Goal: Transaction & Acquisition: Obtain resource

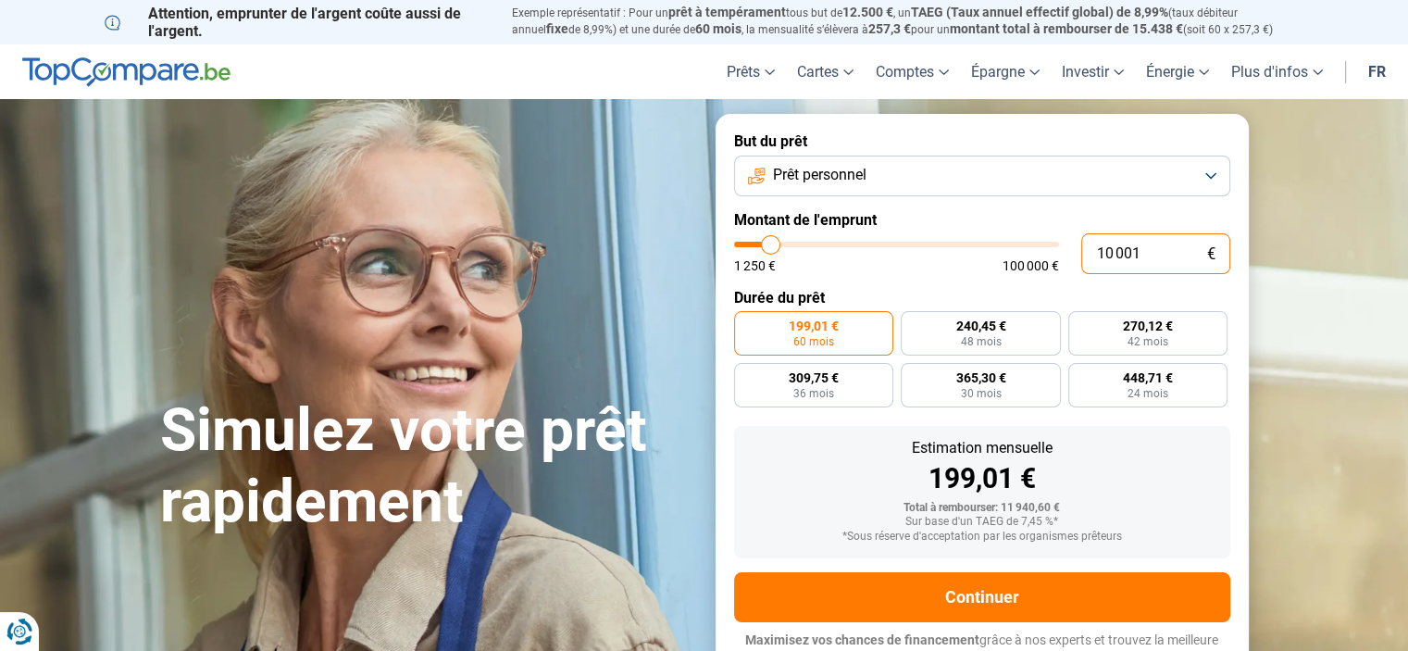
click at [1156, 255] on input "10 001" at bounding box center [1156, 253] width 149 height 41
type input "1 000"
type input "1250"
type input "100"
type input "1250"
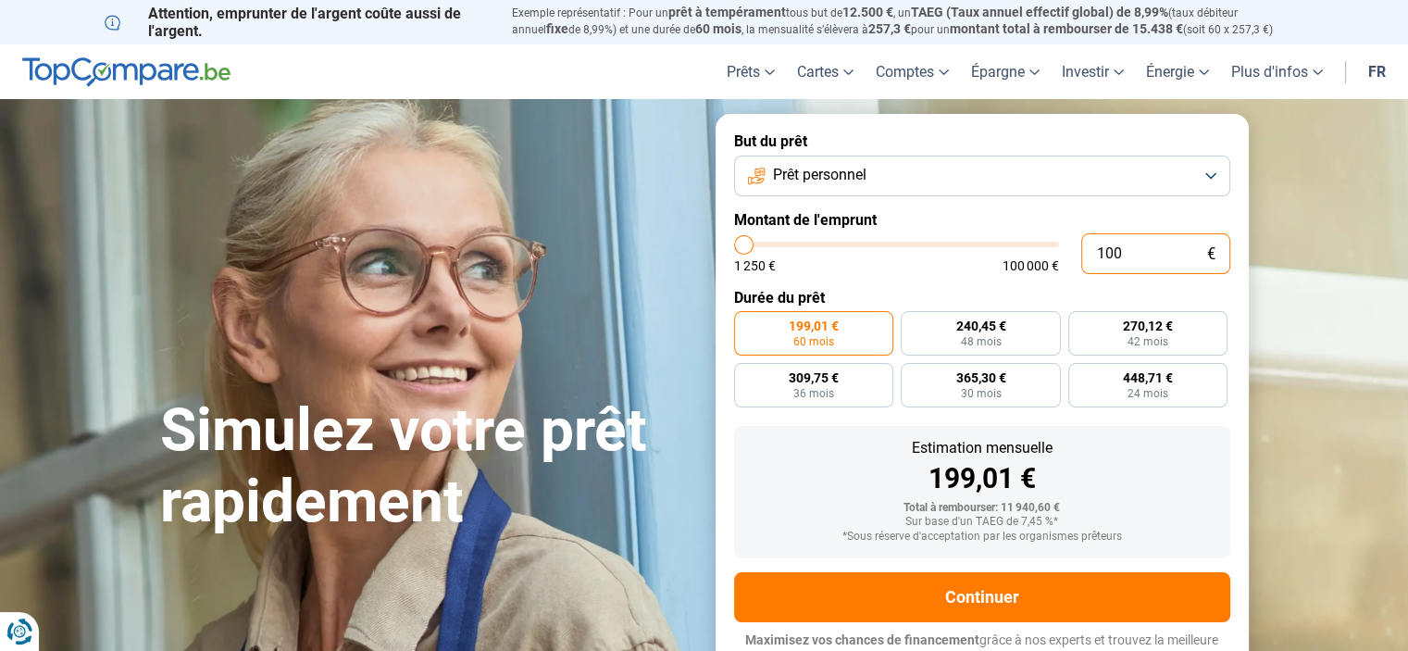
type input "10"
type input "1250"
type input "1"
type input "1250"
type input "0"
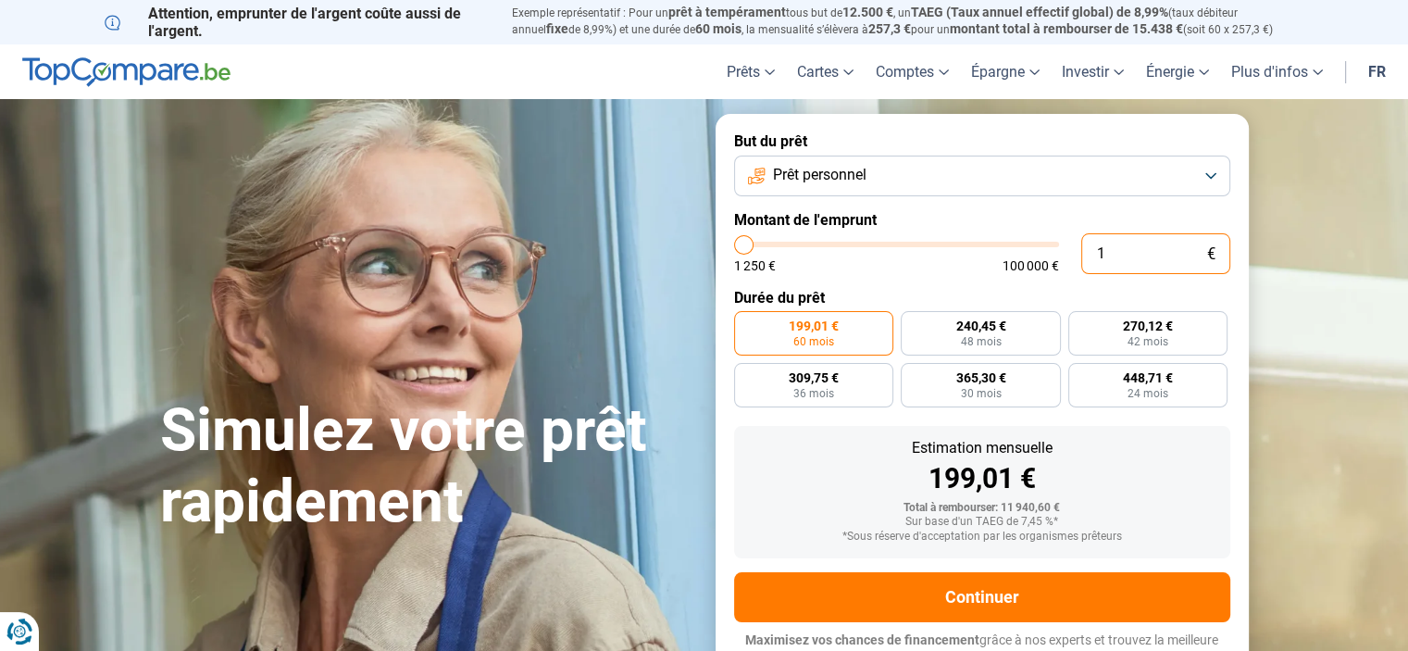
type input "1250"
type input "1 250"
type input "1250"
radio input "true"
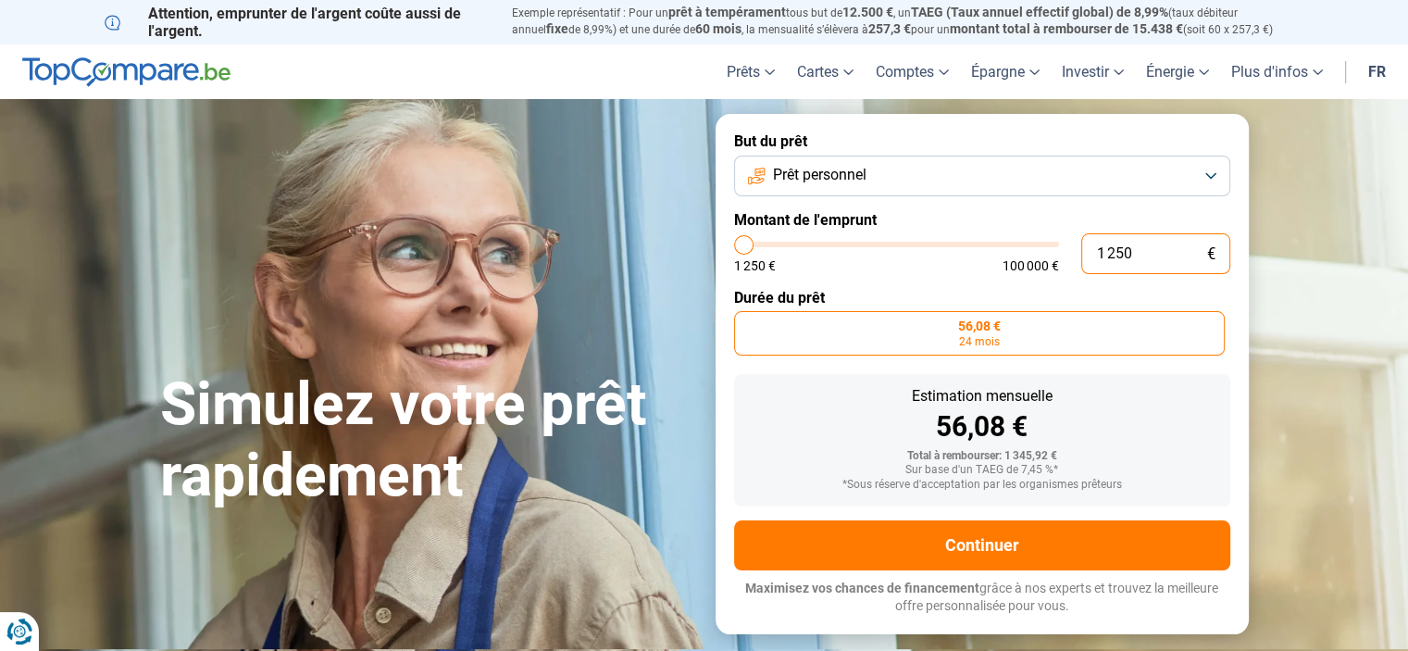
type input "12 505"
type input "12500"
type input "125 050"
type input "100000"
type input "12 505"
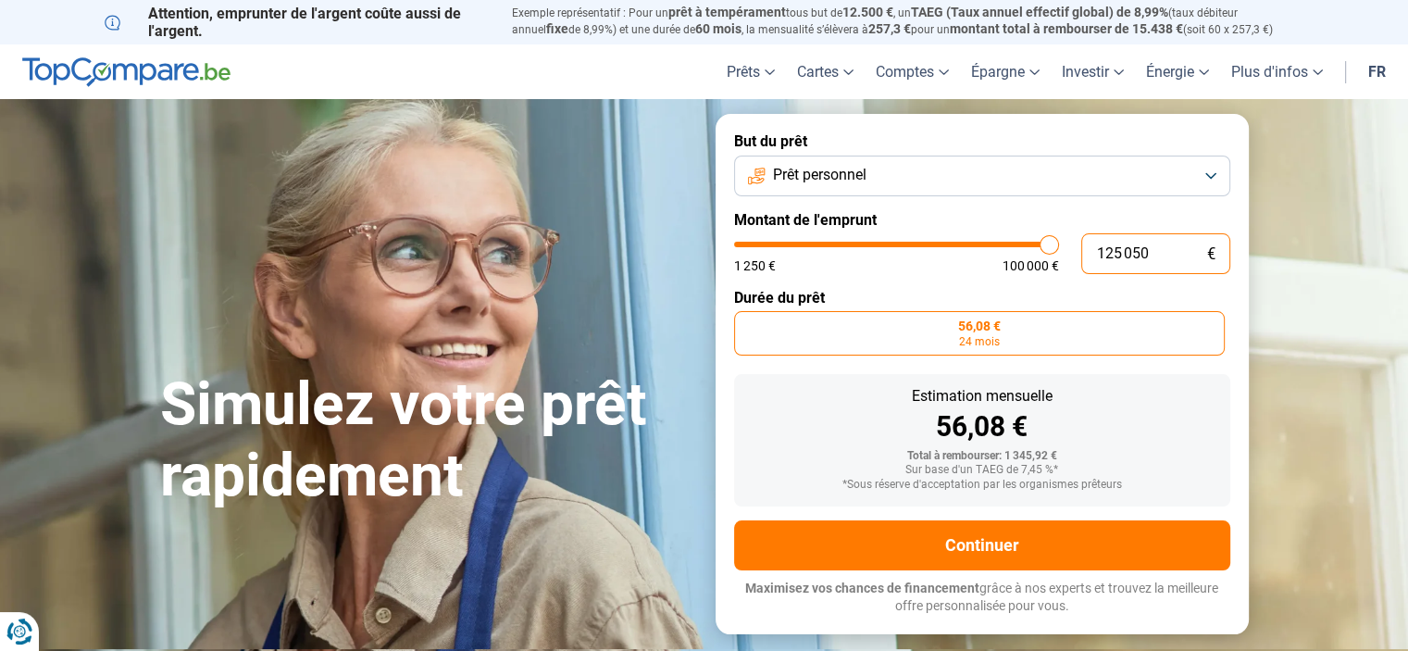
type input "12500"
type input "1 250"
type input "1250"
type input "125"
type input "1250"
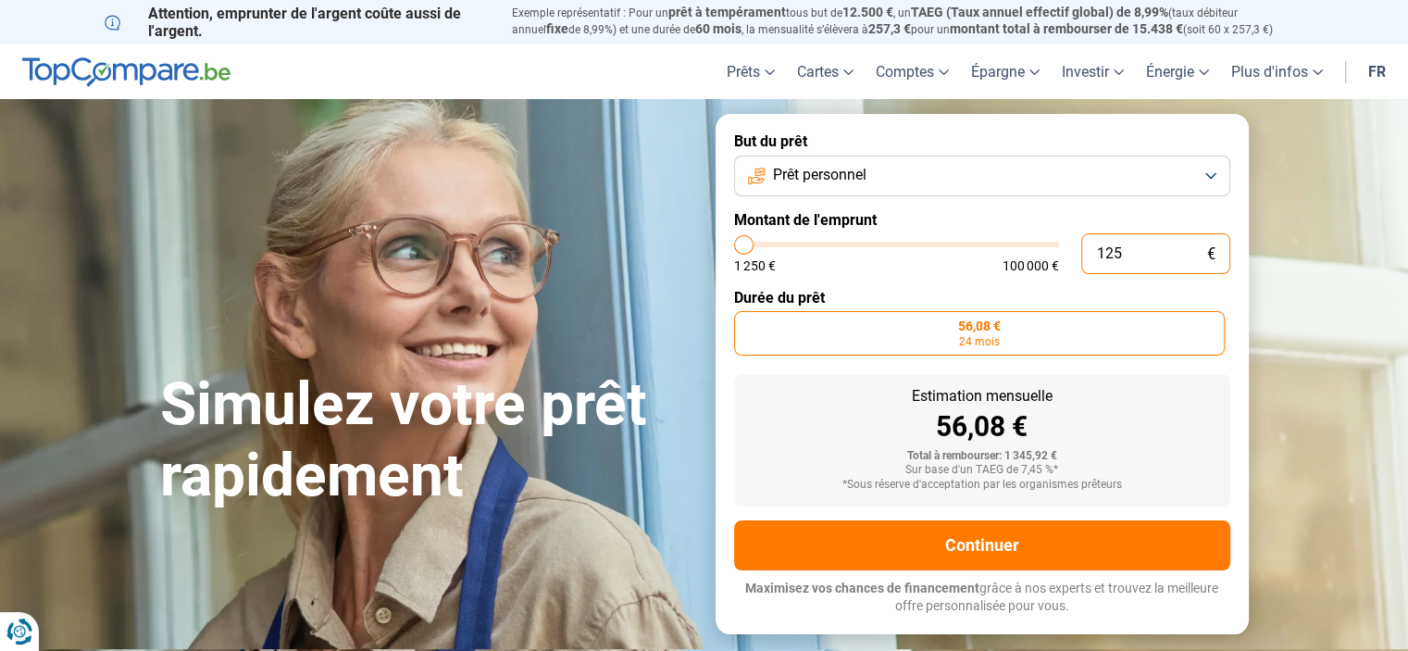
type input "12"
type input "1250"
type input "1"
type input "1250"
type input "0"
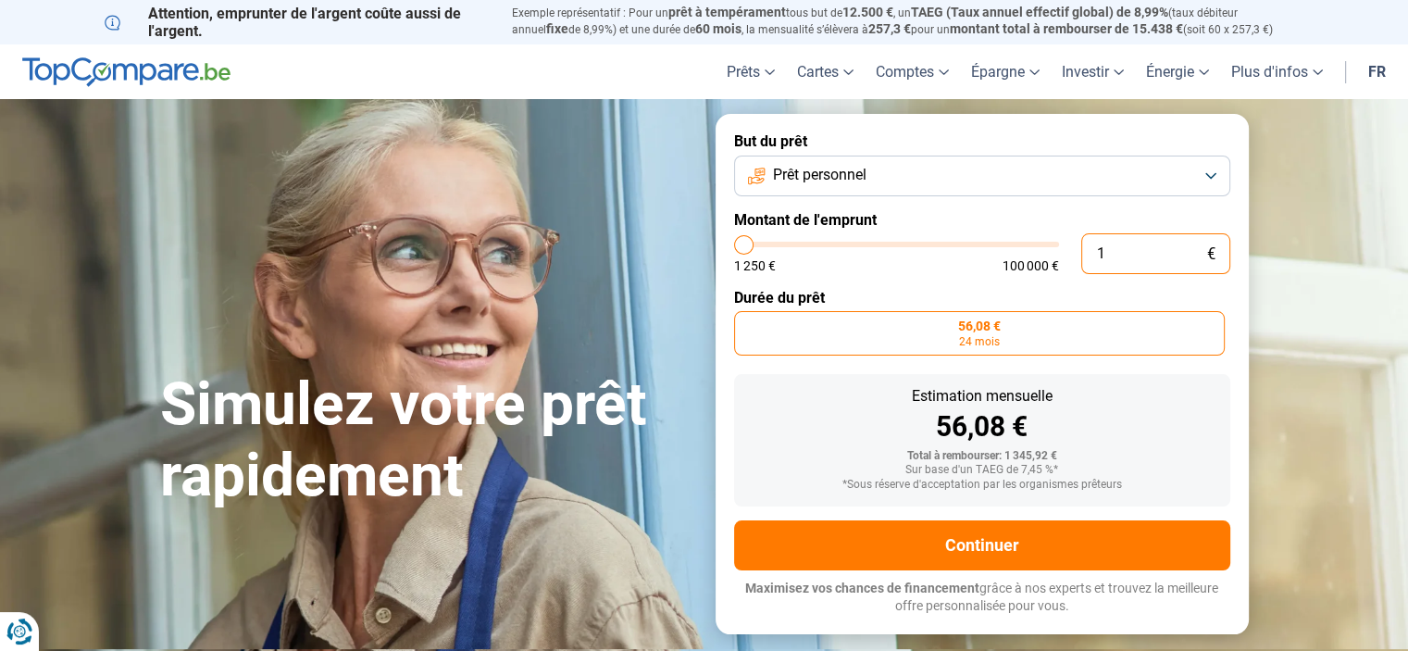
type input "1250"
type input "5"
type input "1250"
type input "50"
type input "1250"
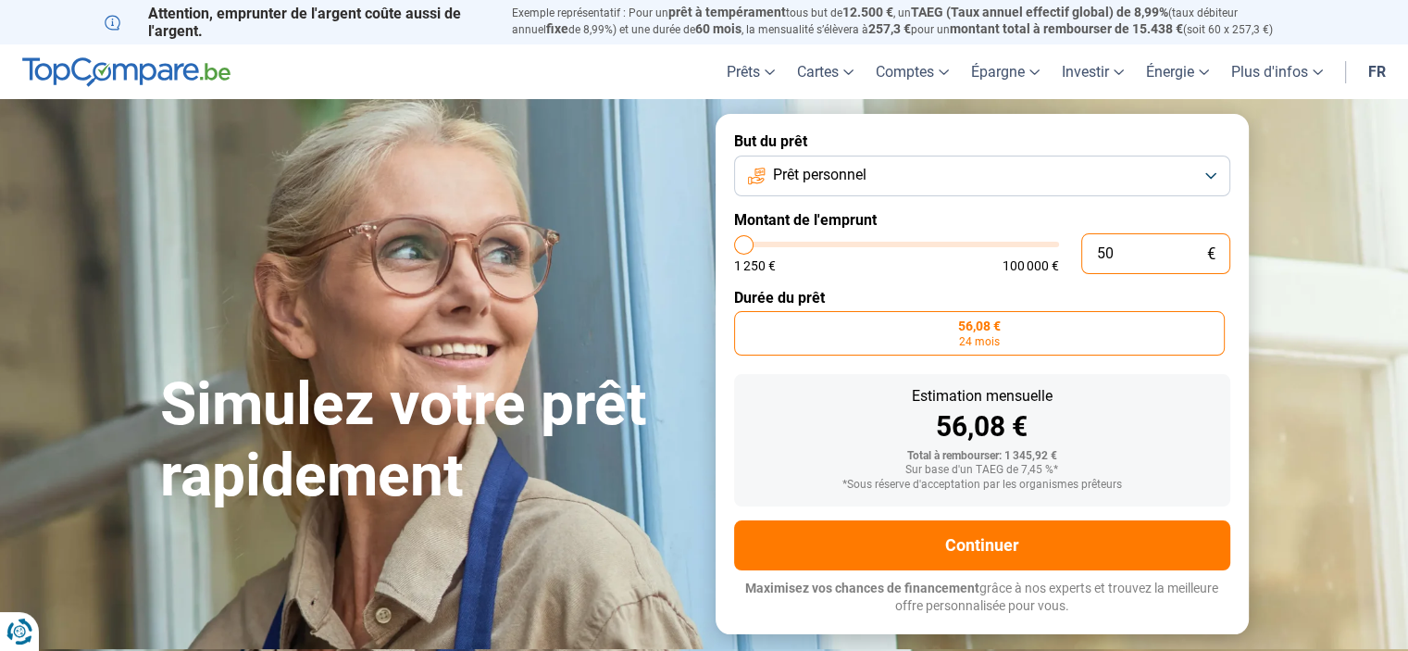
type input "500"
type input "1250"
type input "5 000"
type input "5000"
type input "5 000"
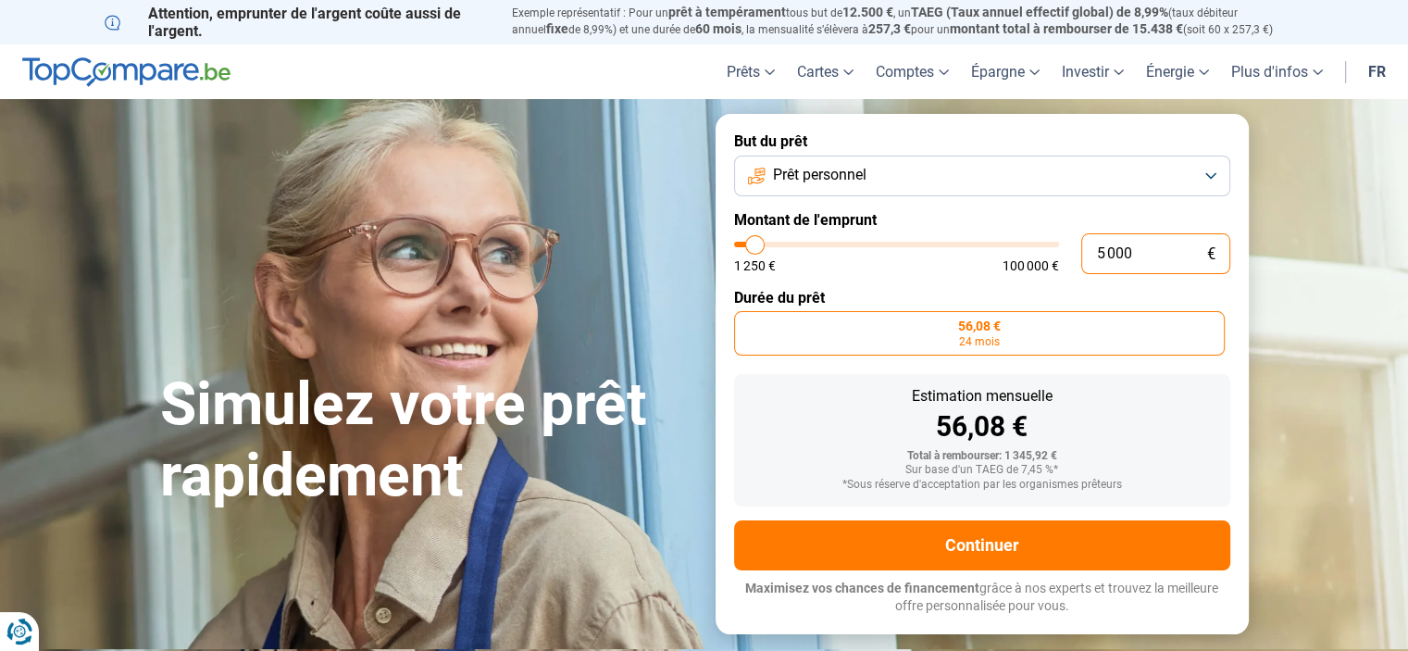
radio input "false"
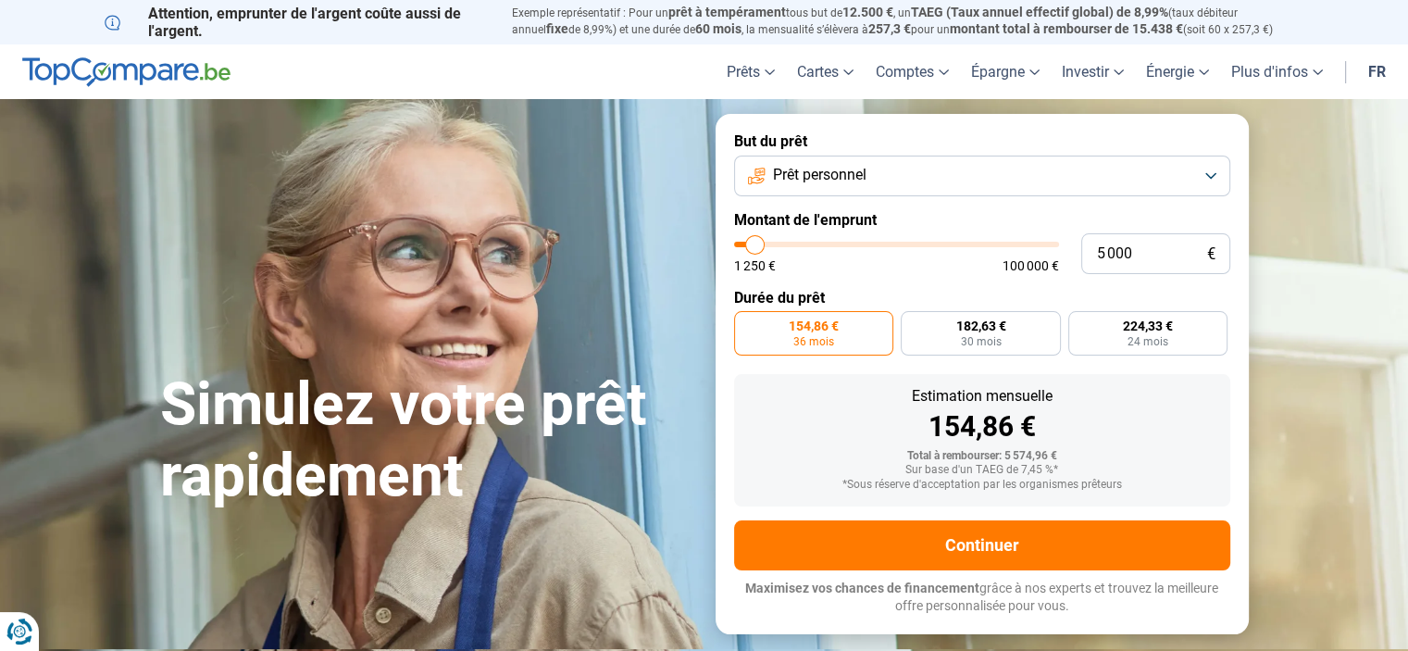
type input "6 000"
type input "6000"
type input "6 250"
type input "6250"
type input "6 500"
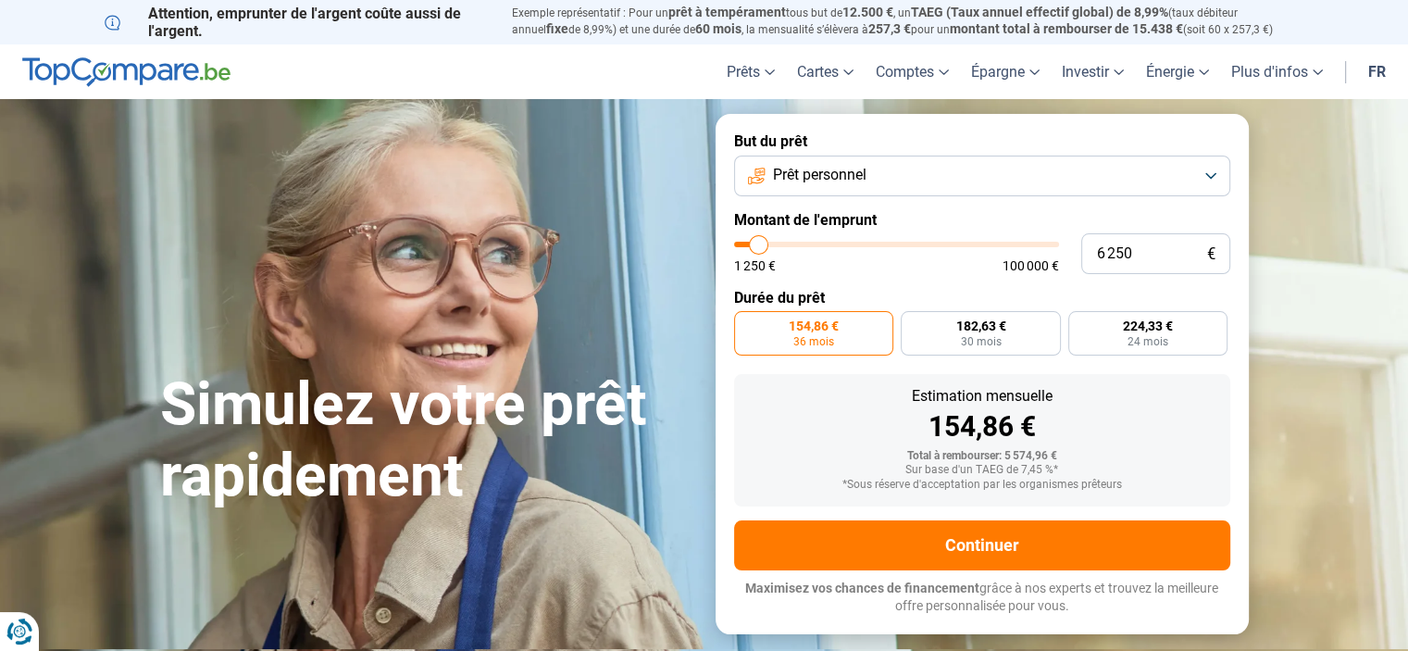
type input "6500"
type input "6 750"
type input "6750"
type input "7 000"
type input "7000"
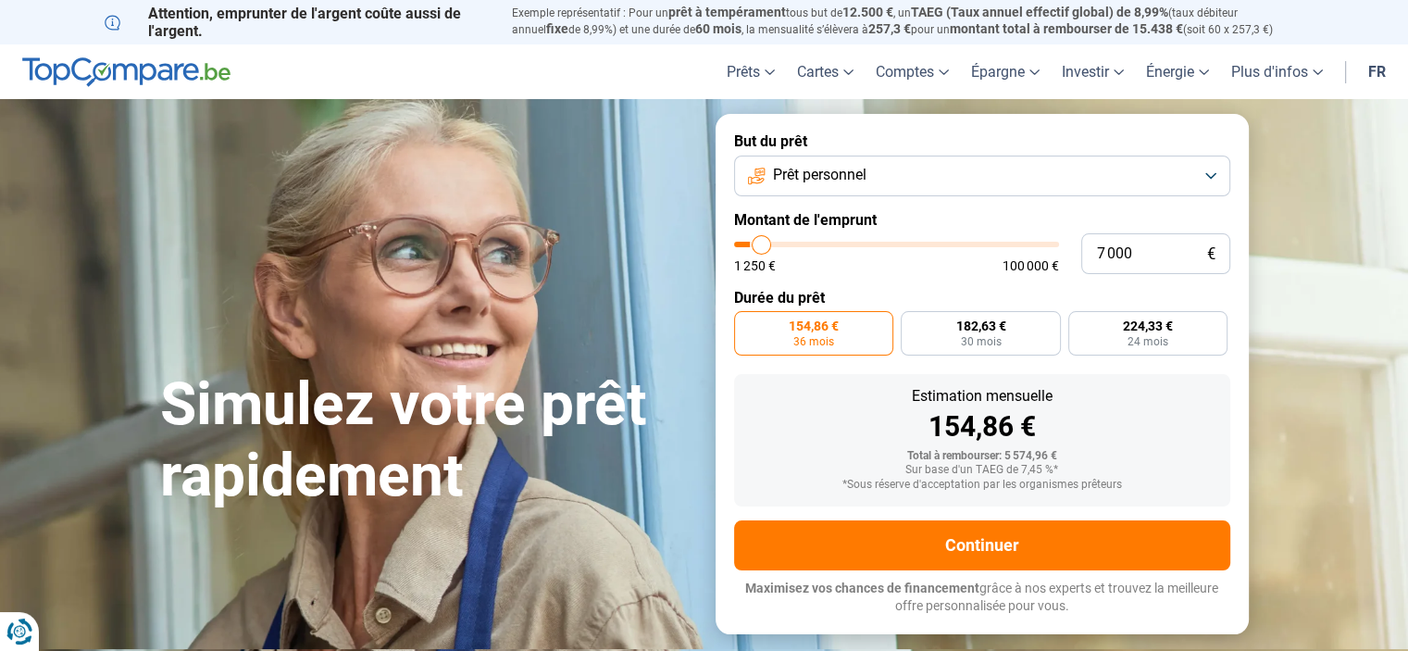
type input "7 250"
type input "7250"
type input "7 750"
type input "7750"
type input "8 250"
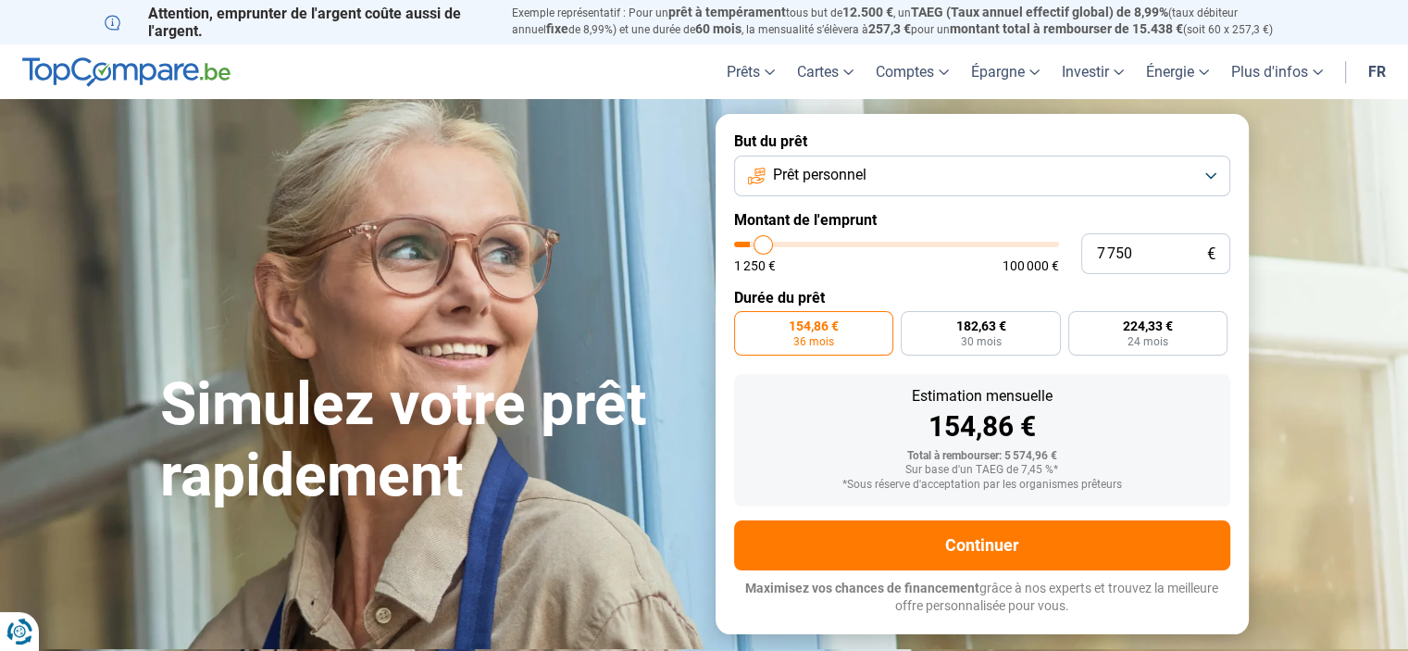
type input "8250"
type input "8 500"
type input "8500"
type input "8 750"
type input "8750"
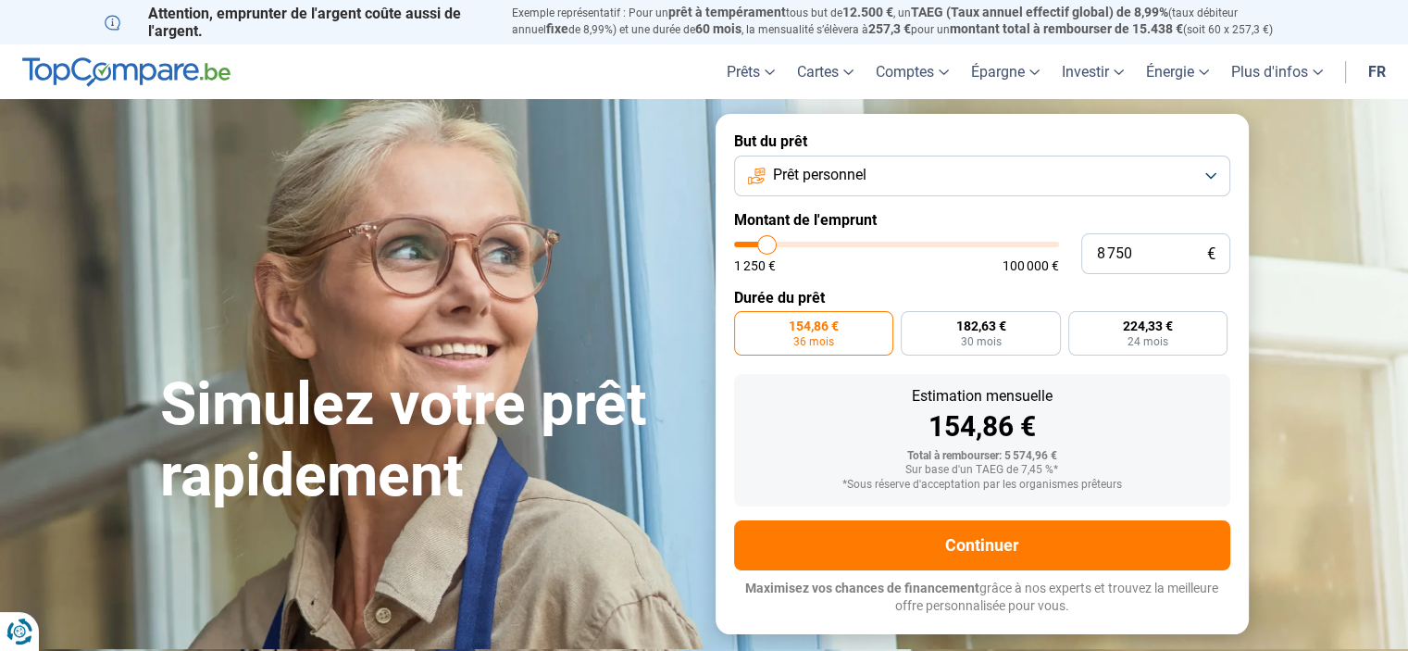
type input "9 000"
type input "9000"
type input "9 250"
type input "9250"
type input "9 500"
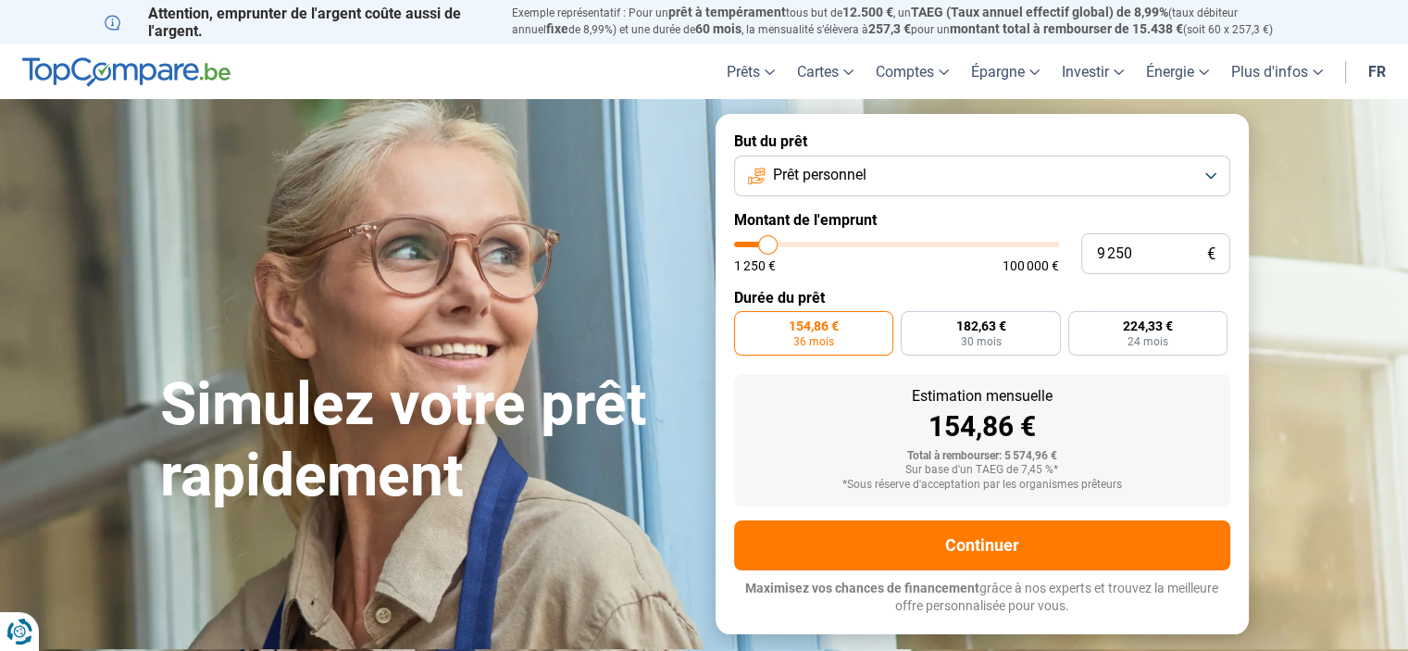
type input "9500"
type input "9 750"
type input "9750"
type input "10 000"
type input "10000"
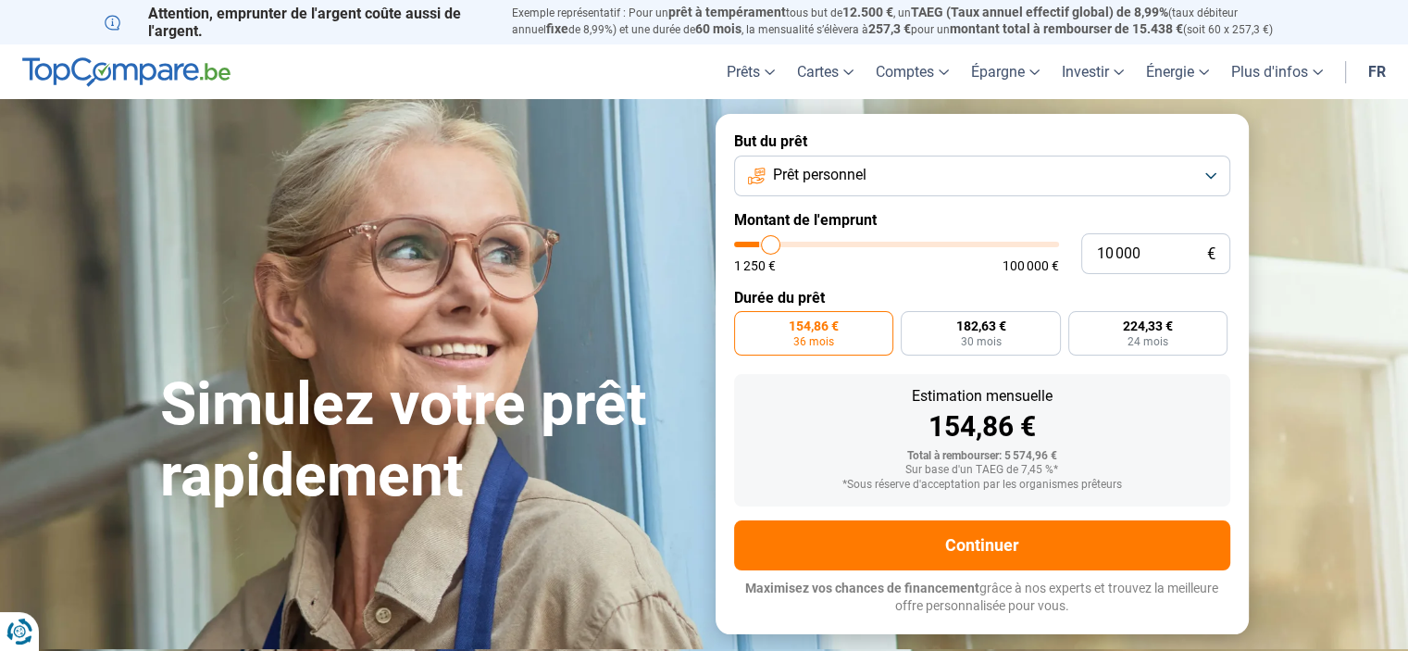
type input "10 250"
type input "10250"
type input "10 500"
type input "10500"
type input "10 750"
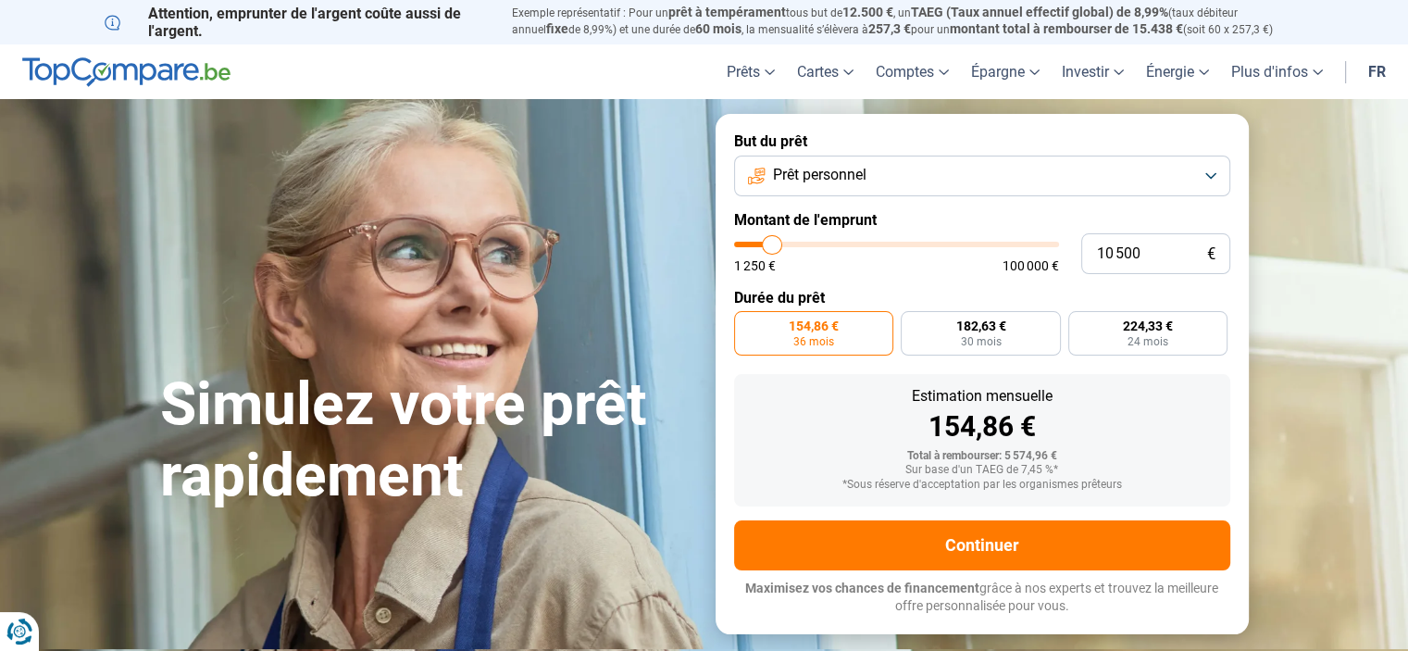
type input "10750"
type input "11 000"
type input "11000"
type input "11 750"
type input "11750"
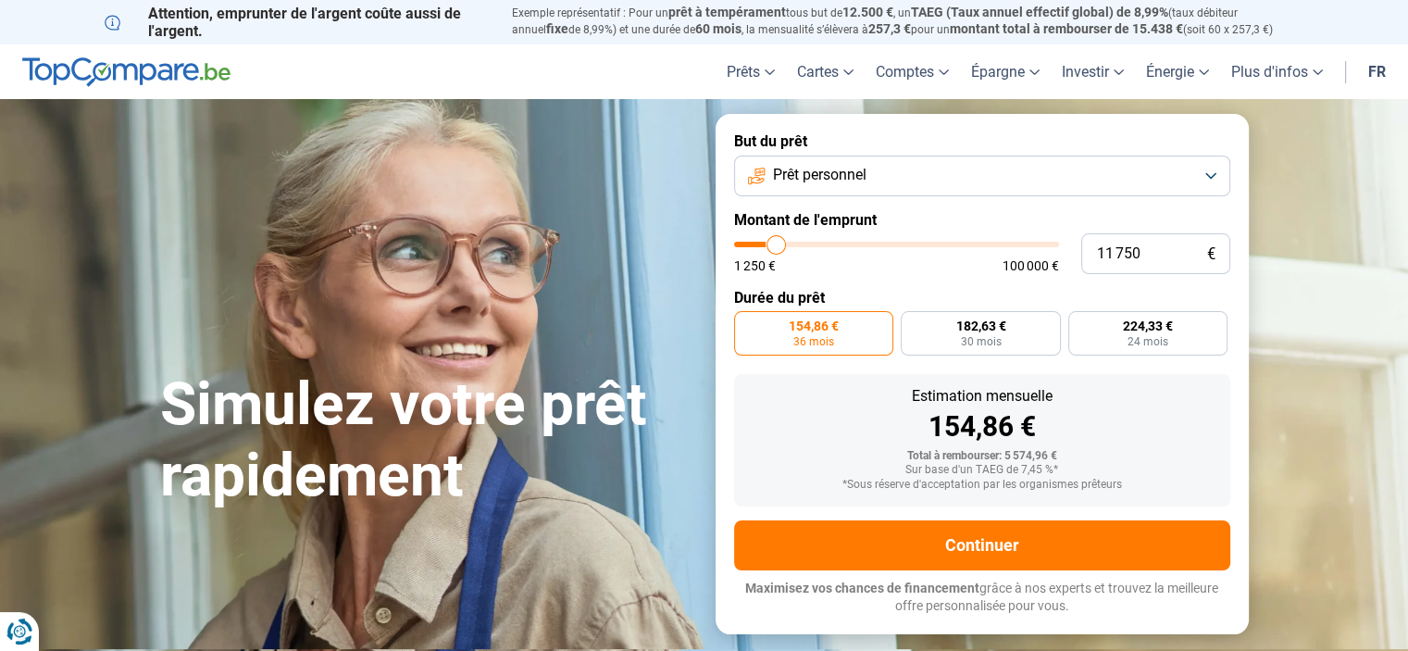
type input "12 000"
type input "12000"
type input "12 500"
type input "12500"
type input "12 750"
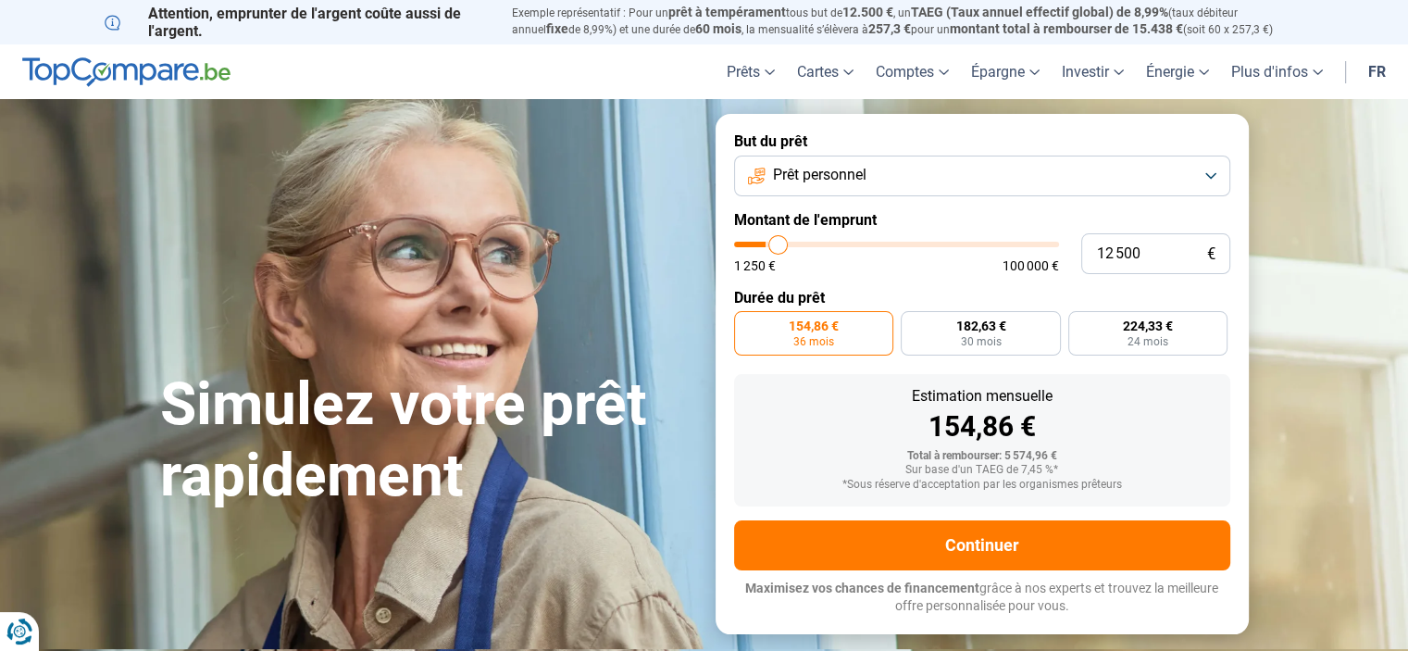
type input "12750"
type input "13 500"
type input "13500"
type input "13 750"
type input "13750"
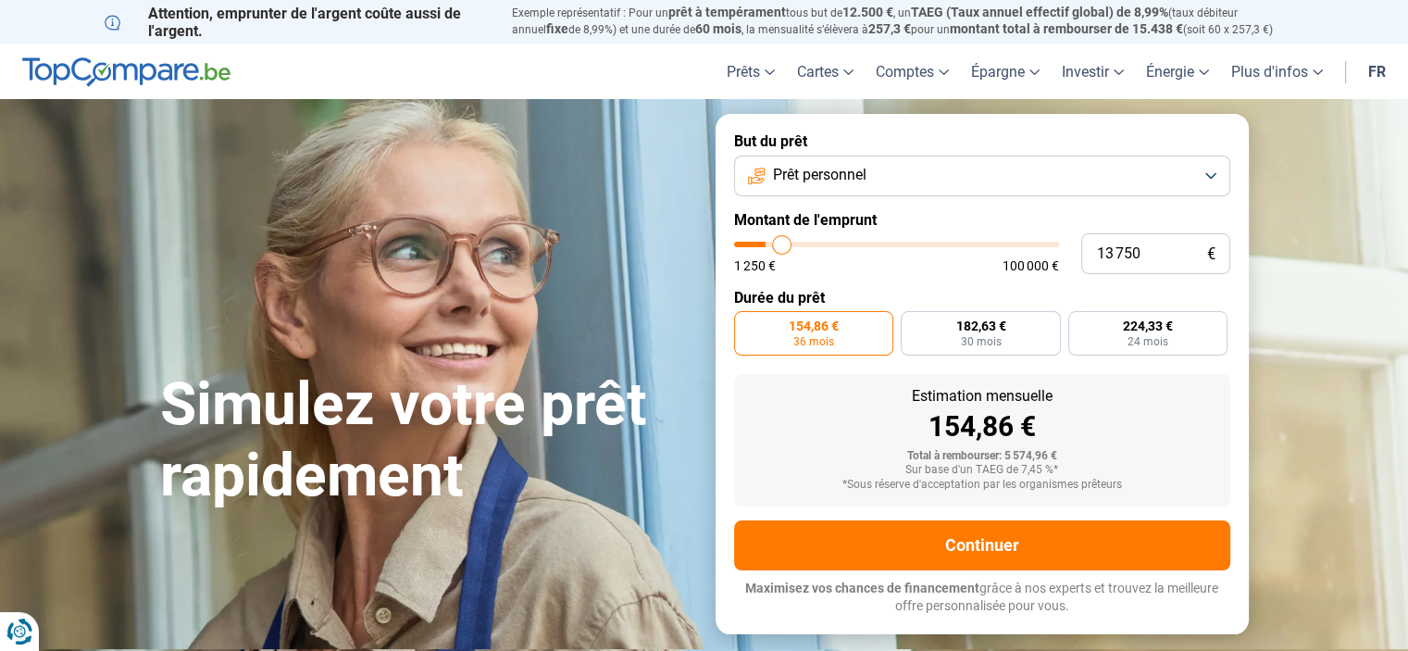
type input "14 000"
type input "14000"
type input "14 250"
type input "14250"
type input "14 500"
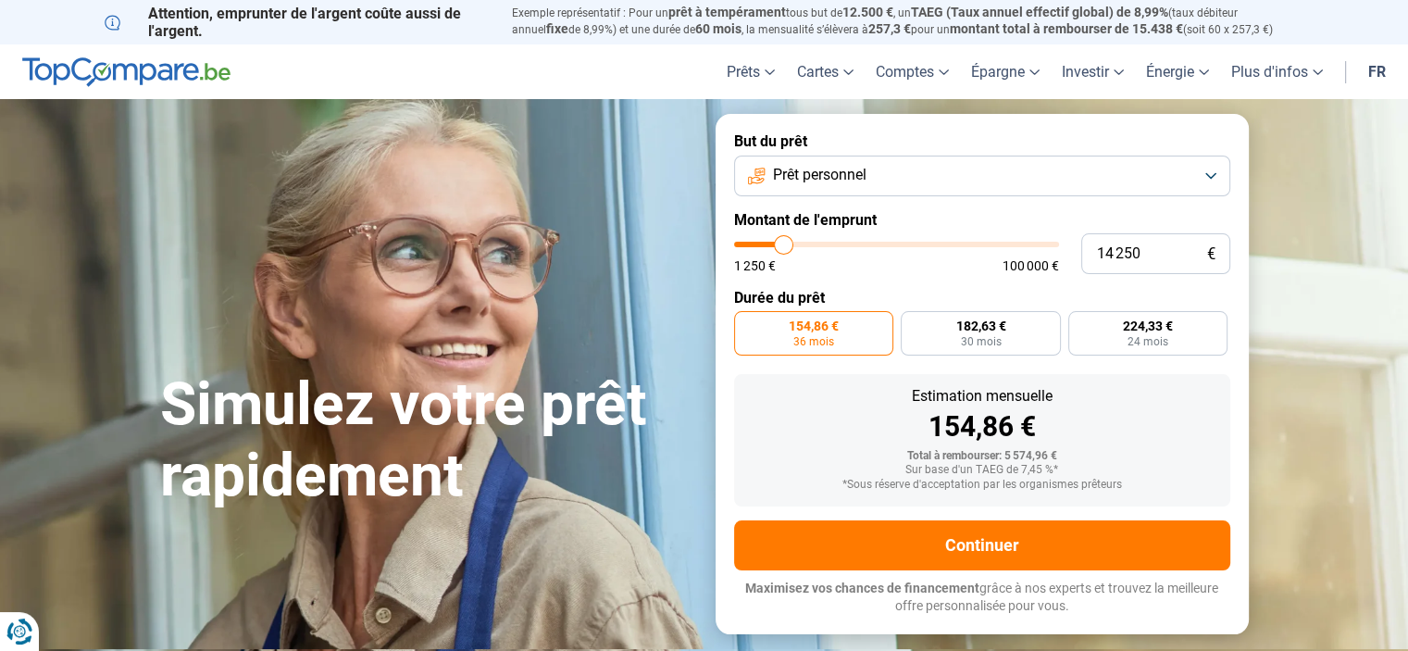
type input "14500"
type input "14 750"
type input "14750"
type input "15 250"
type input "15250"
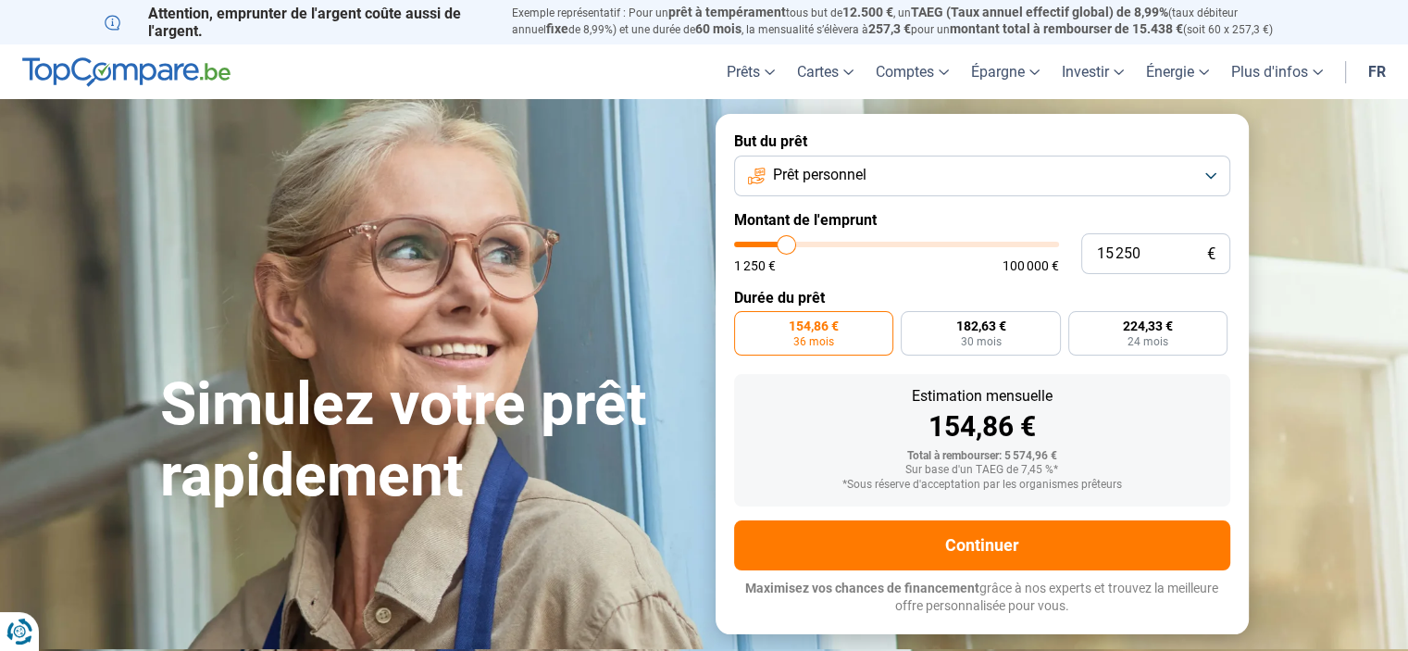
type input "15 500"
type input "15500"
type input "14 500"
type input "14500"
type input "13 000"
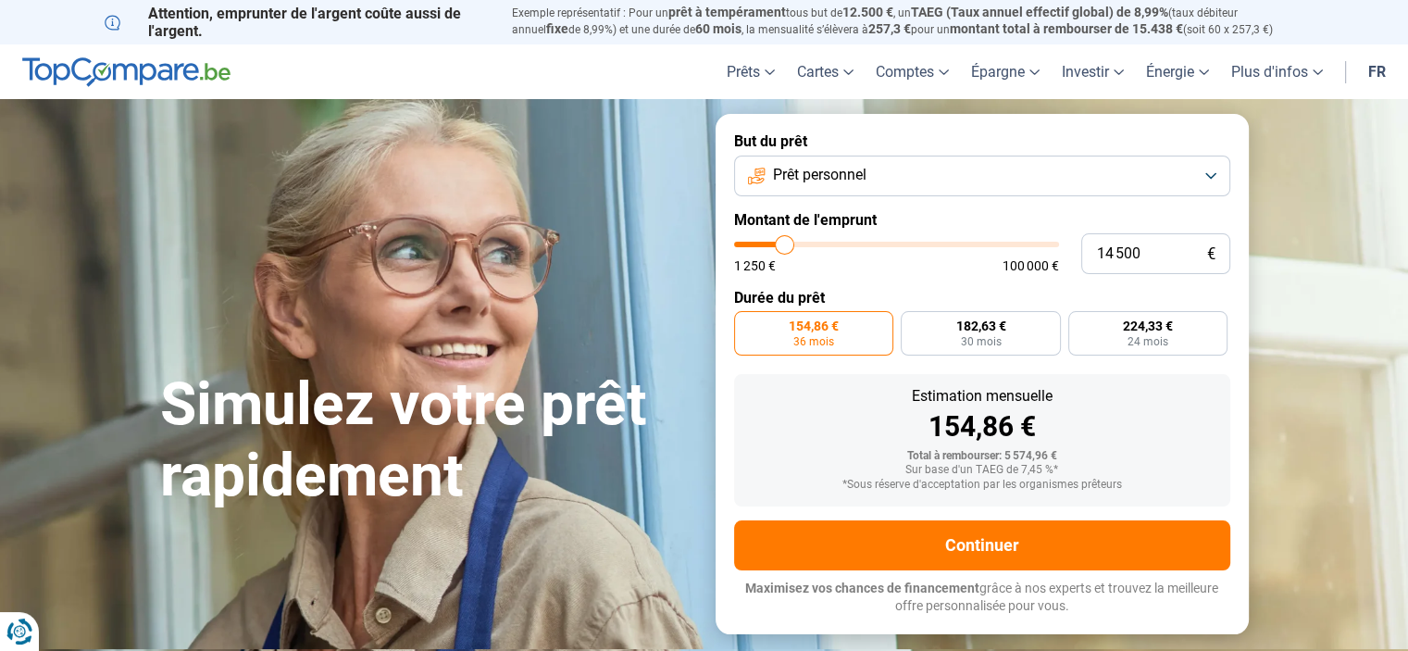
type input "13000"
type input "11 750"
type input "11750"
type input "11 250"
type input "11250"
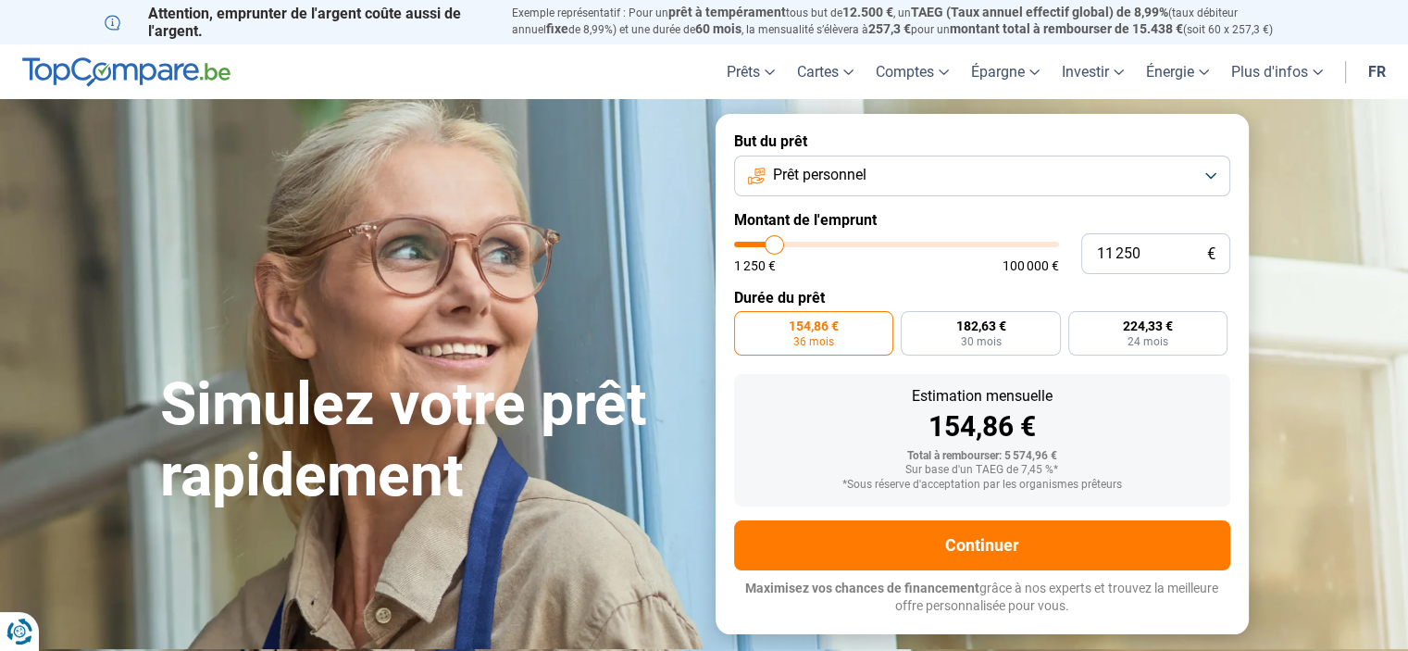
type input "10 750"
type input "10750"
type input "10 000"
type input "10000"
type input "9 500"
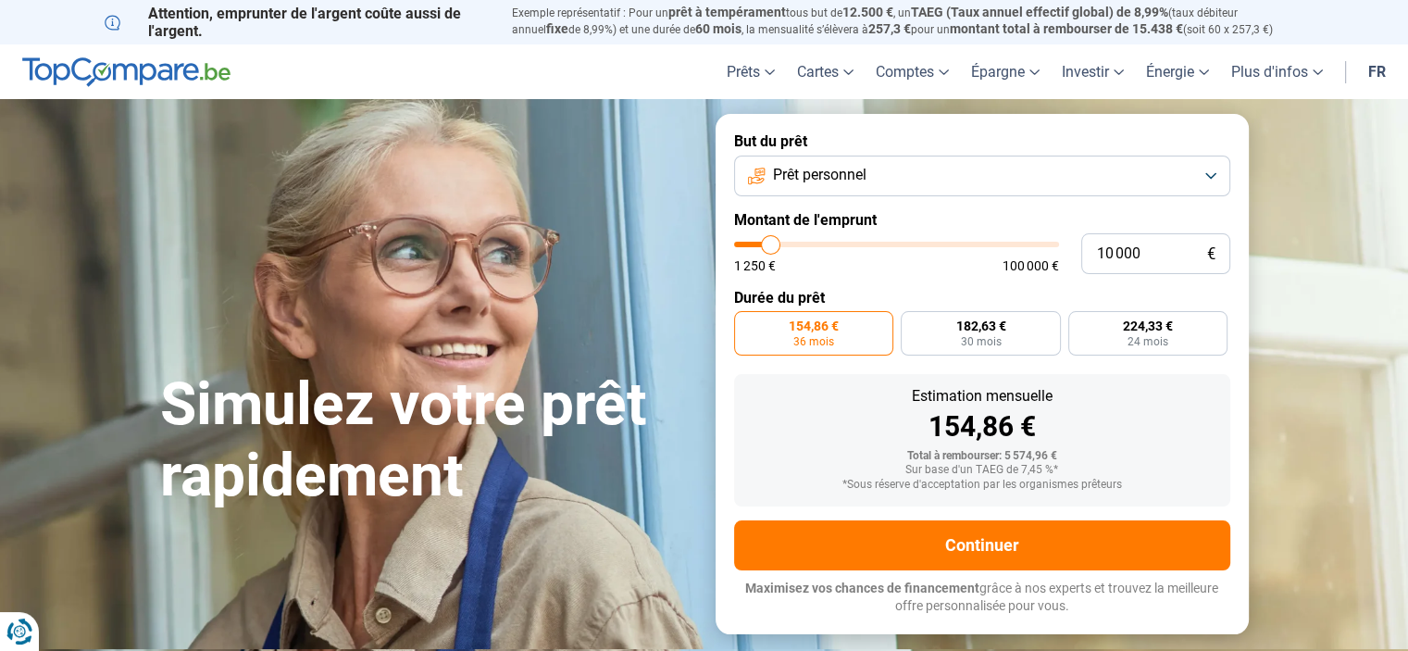
type input "9500"
type input "9 250"
type input "9250"
type input "8 750"
type input "8750"
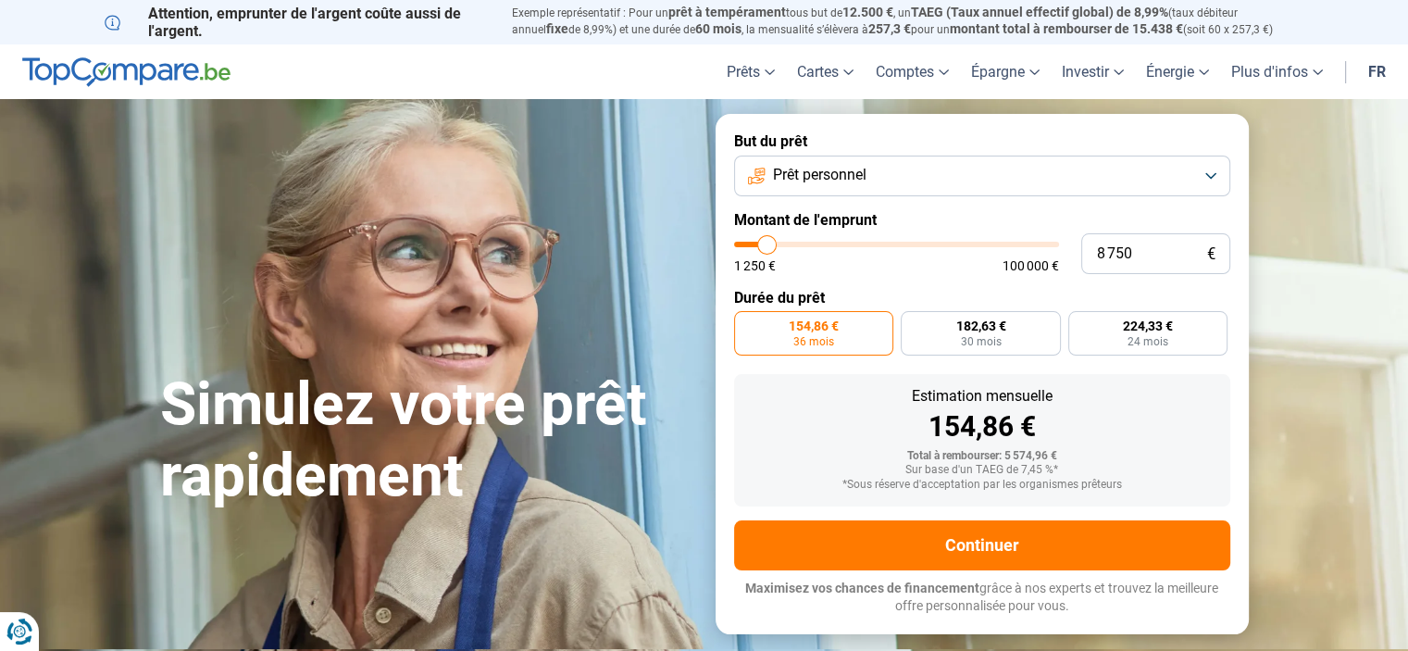
type input "8 500"
type input "8500"
type input "8 000"
type input "8000"
type input "7 500"
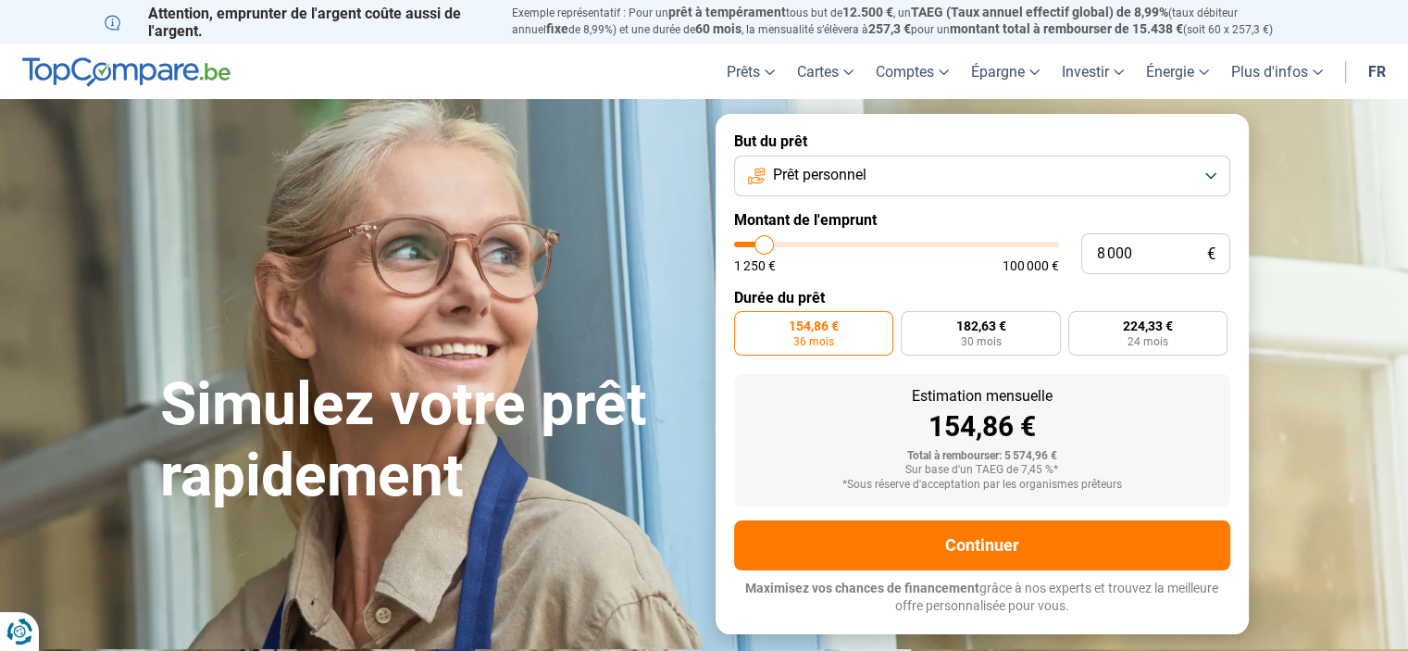
type input "7500"
type input "7 000"
type input "7000"
type input "6 500"
type input "6500"
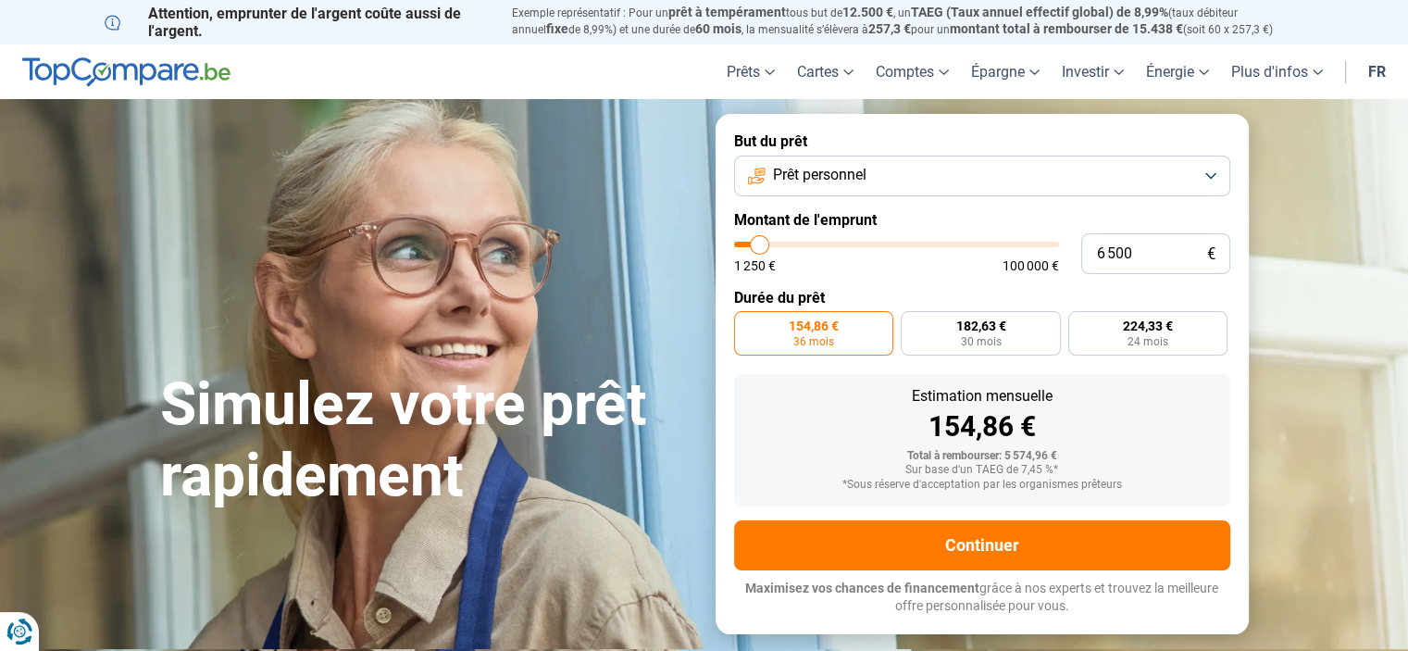
type input "6 000"
type input "6000"
type input "5 500"
type input "5500"
type input "5 250"
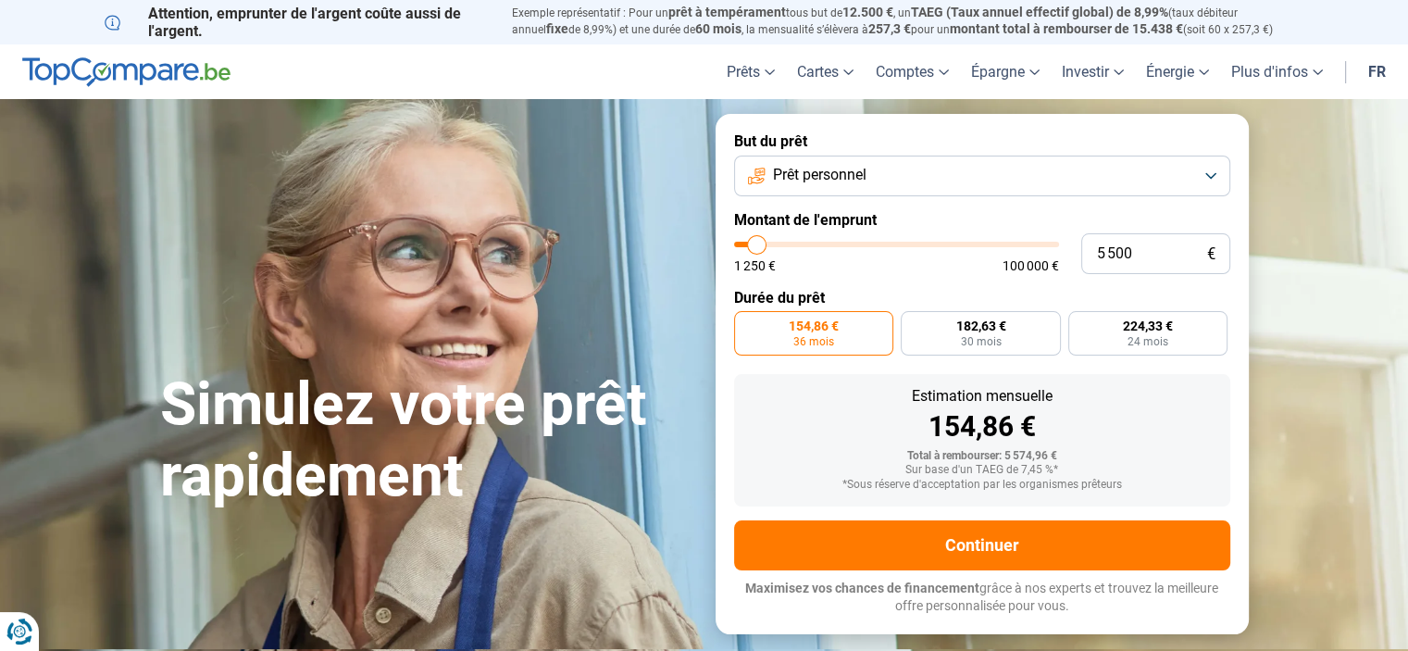
type input "5250"
type input "4 750"
type input "4750"
type input "4 000"
type input "4000"
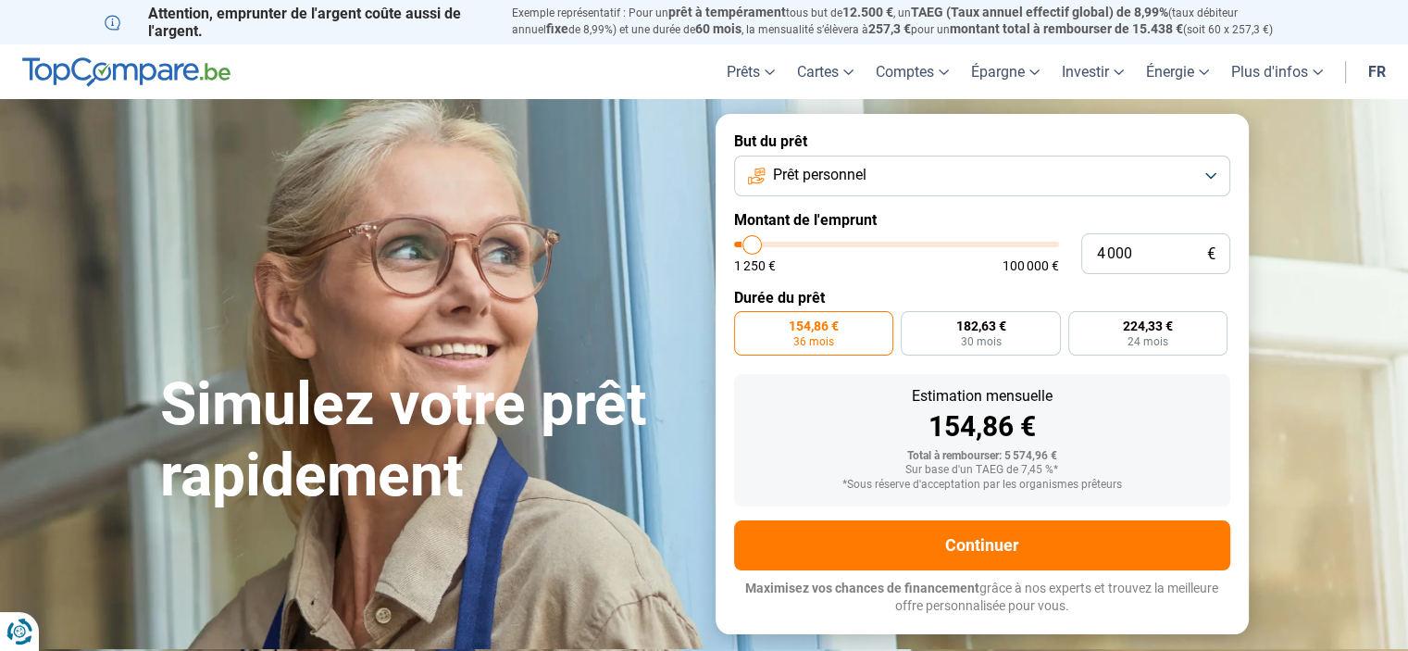
type input "3 500"
type input "3500"
type input "3 250"
type input "3250"
type input "3 000"
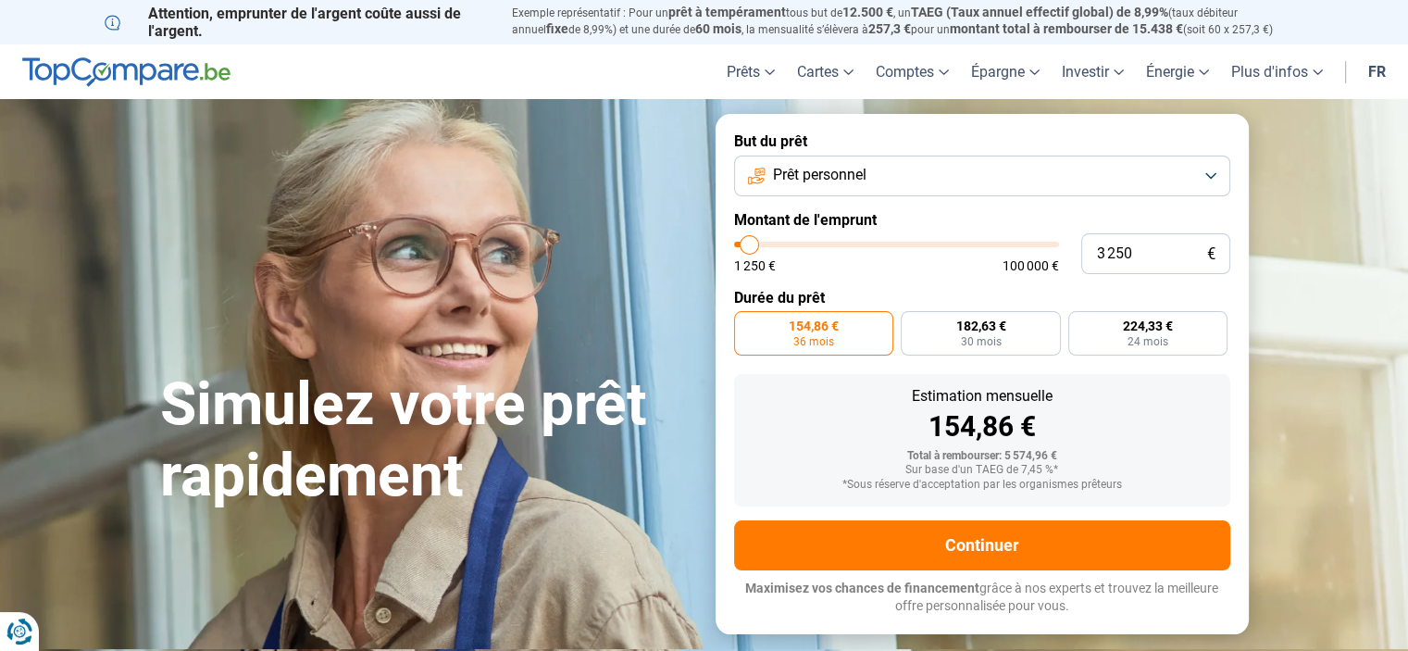
type input "3000"
type input "2 500"
type input "2500"
type input "2 250"
type input "2250"
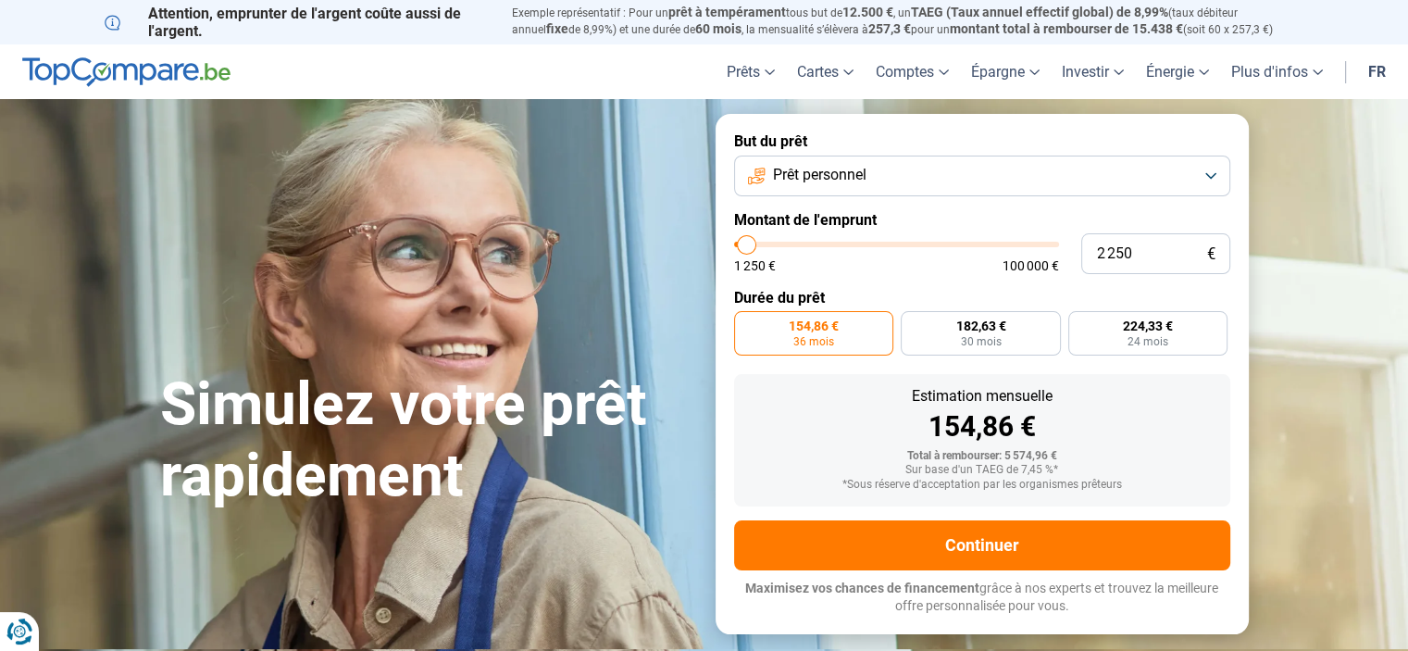
type input "2 000"
type input "2000"
type input "2 250"
type input "2250"
type input "2 500"
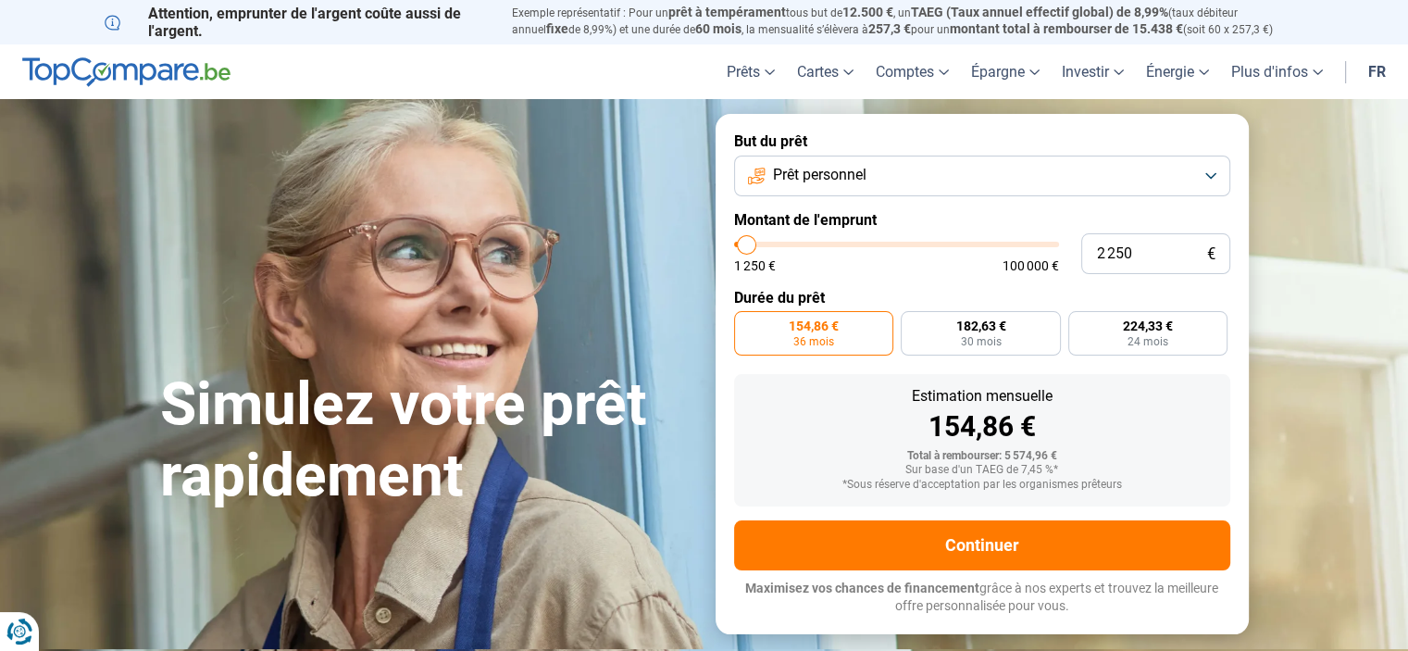
type input "2500"
type input "3 250"
type input "3250"
type input "3 750"
type input "3750"
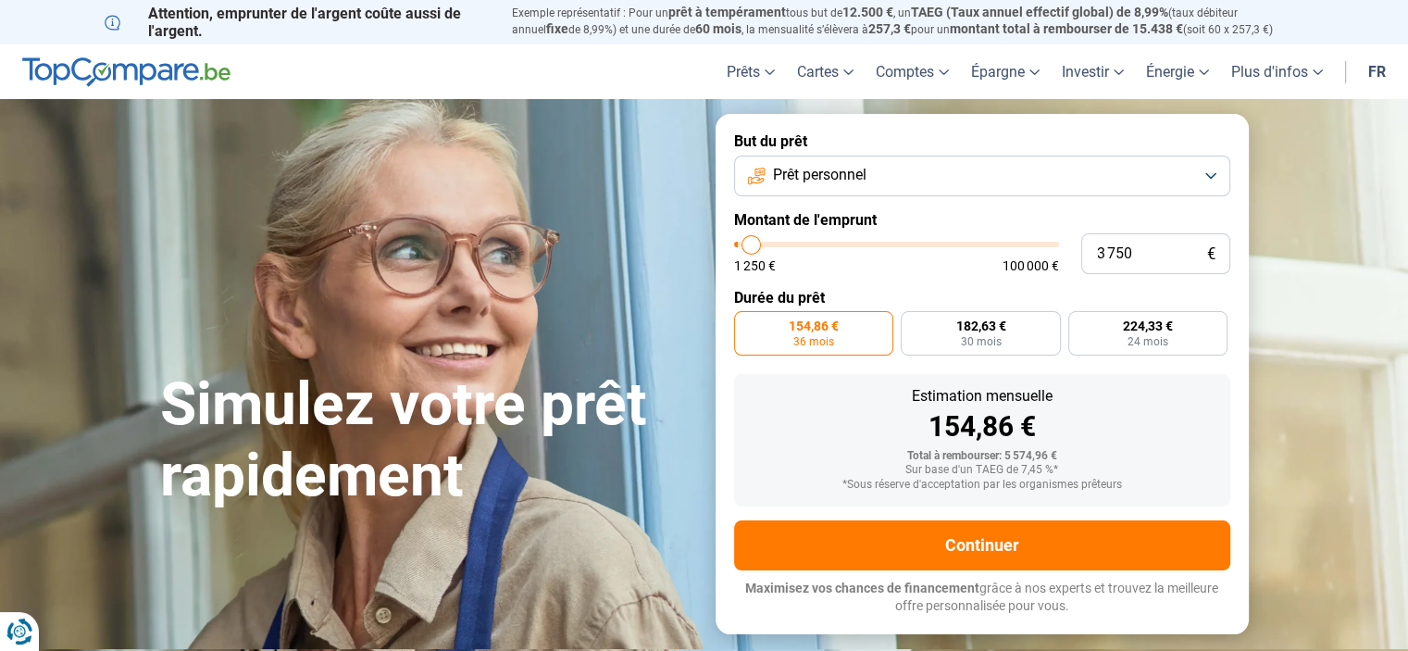
type input "4 250"
type input "4250"
type input "4 500"
type input "4500"
type input "4 750"
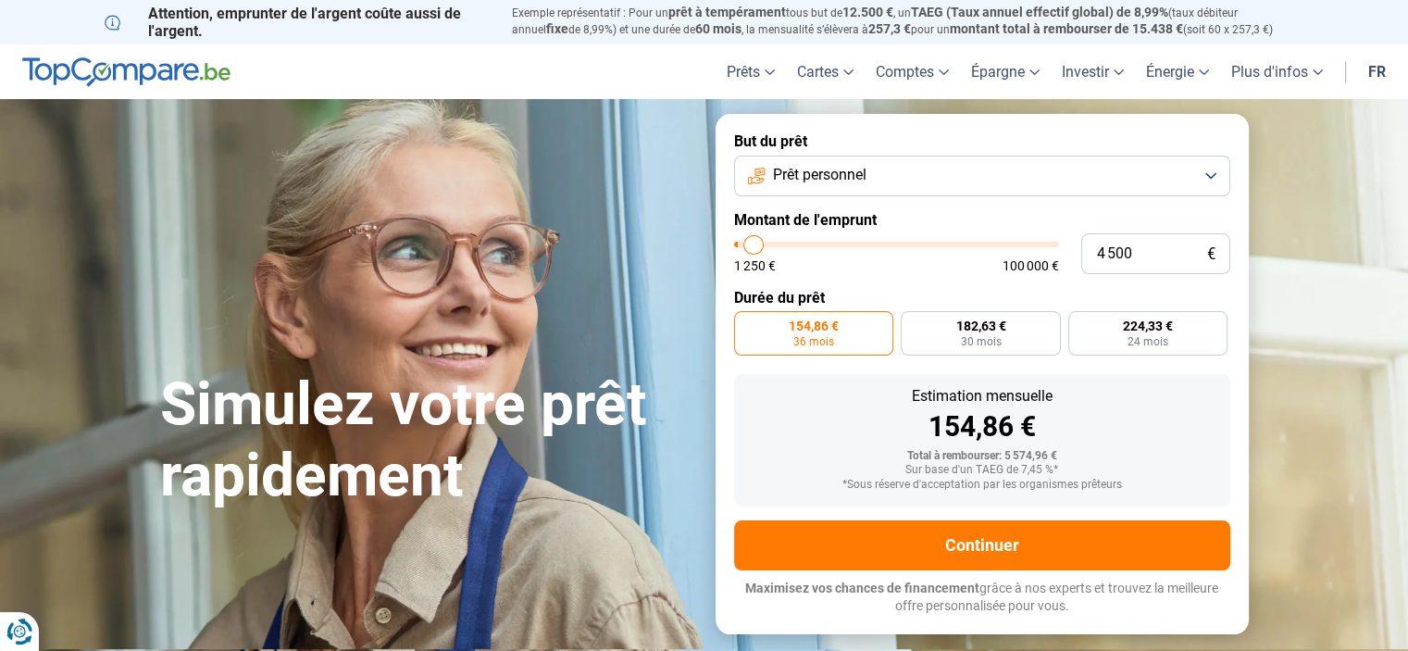
type input "4750"
type input "5 000"
type input "5000"
type input "5 250"
type input "5250"
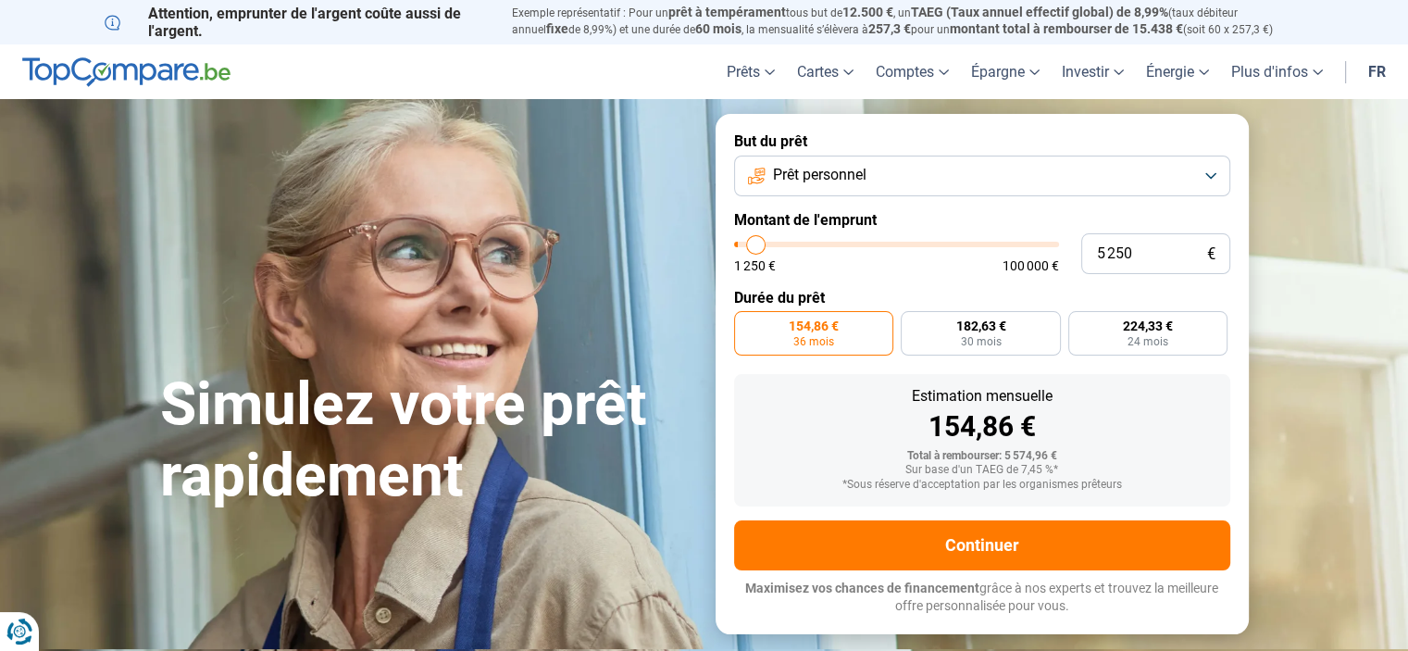
type input "5 500"
type input "5500"
type input "6 000"
type input "6000"
type input "5 750"
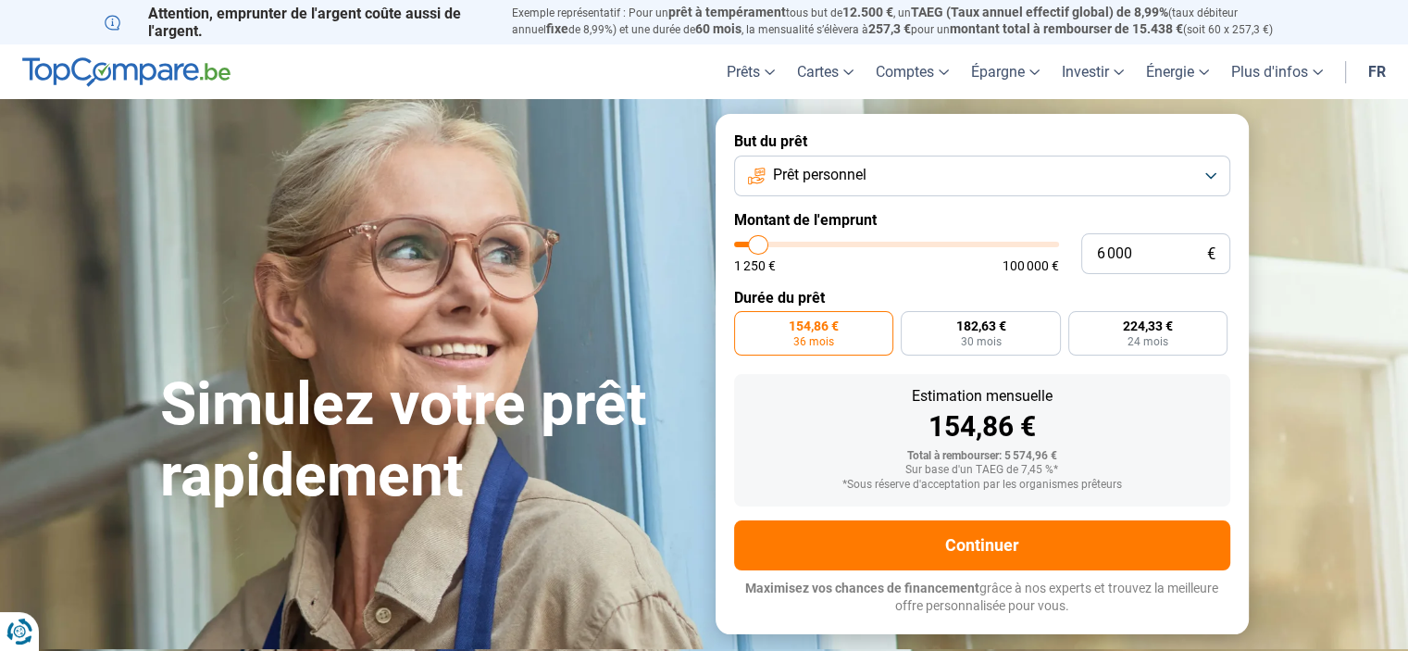
type input "5750"
type input "5 500"
type input "5500"
type input "5 250"
type input "5250"
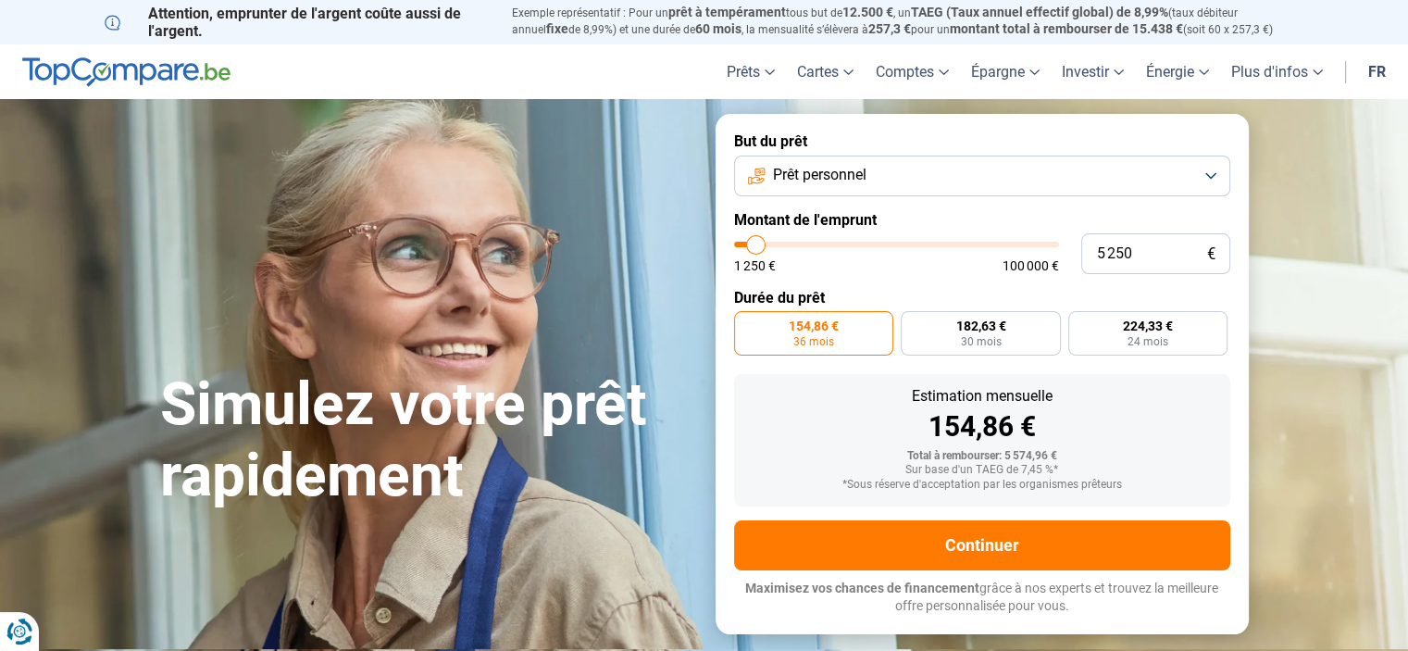
type input "5 000"
type input "5000"
click at [756, 247] on input "range" at bounding box center [896, 245] width 325 height 6
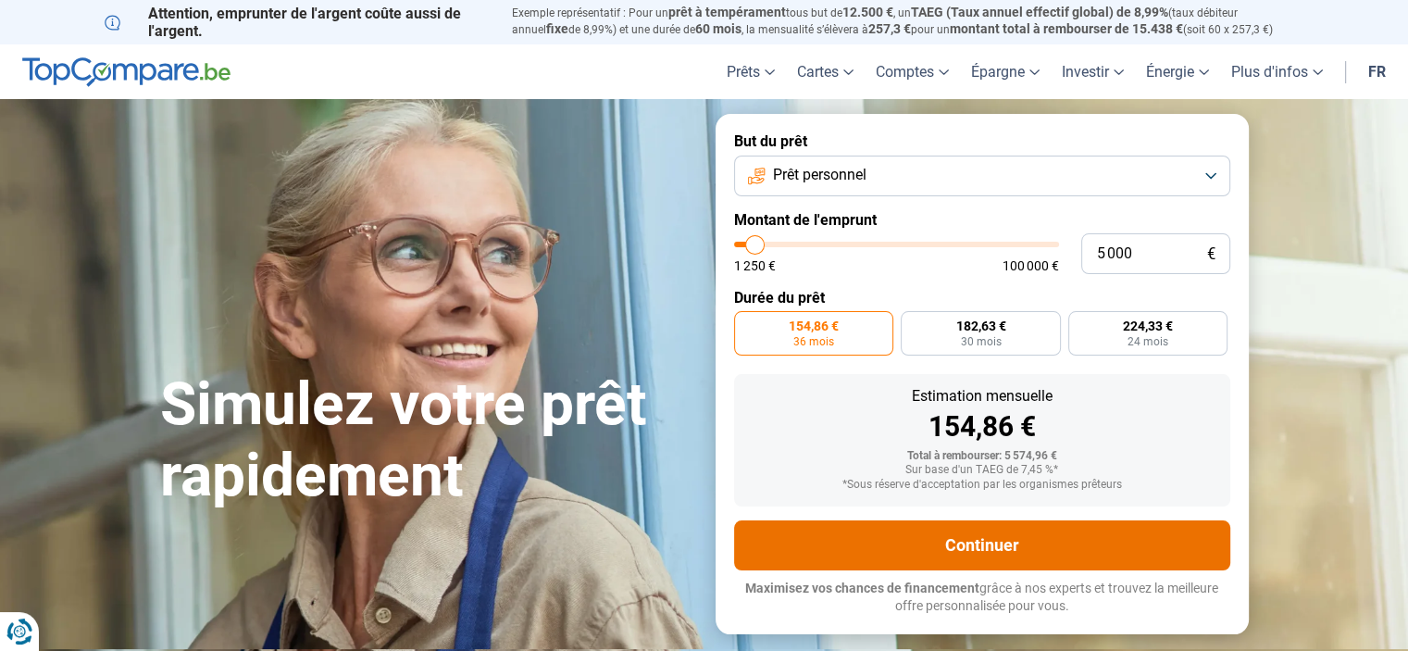
click at [940, 539] on button "Continuer" at bounding box center [982, 545] width 496 height 50
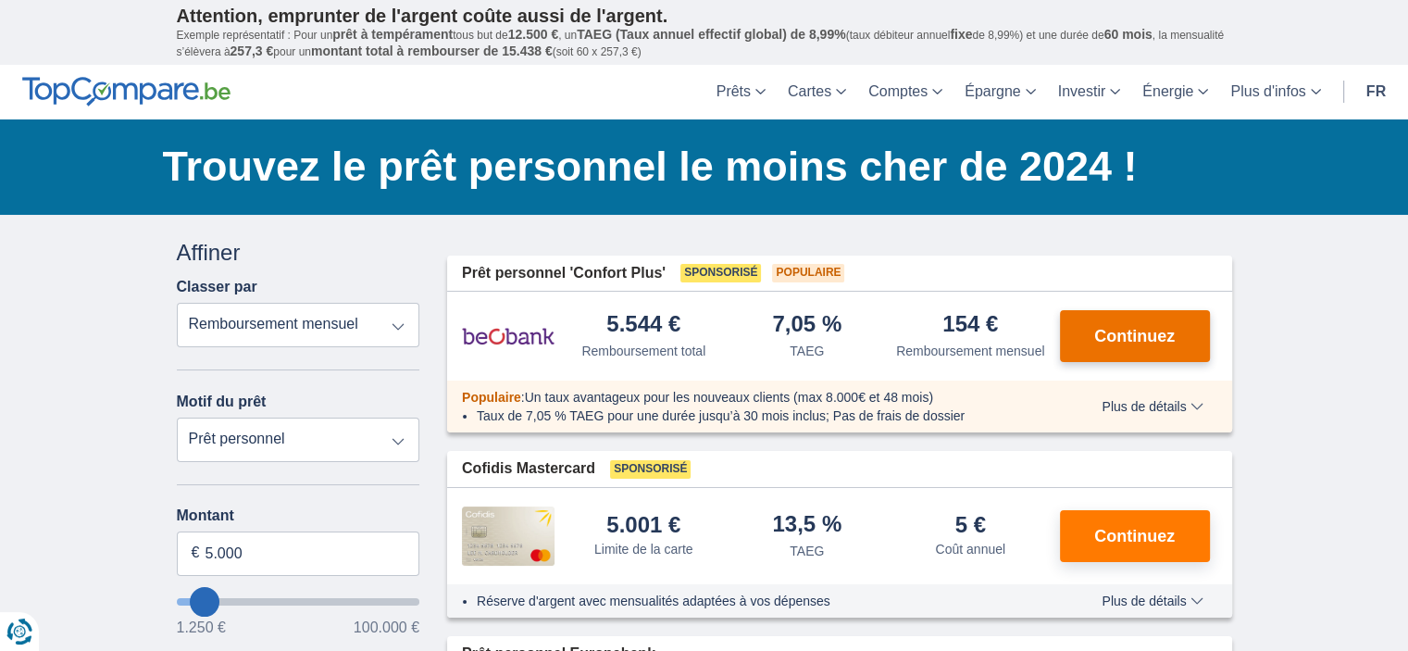
click at [1111, 339] on span "Continuez" at bounding box center [1135, 336] width 81 height 17
